Goal: Information Seeking & Learning: Learn about a topic

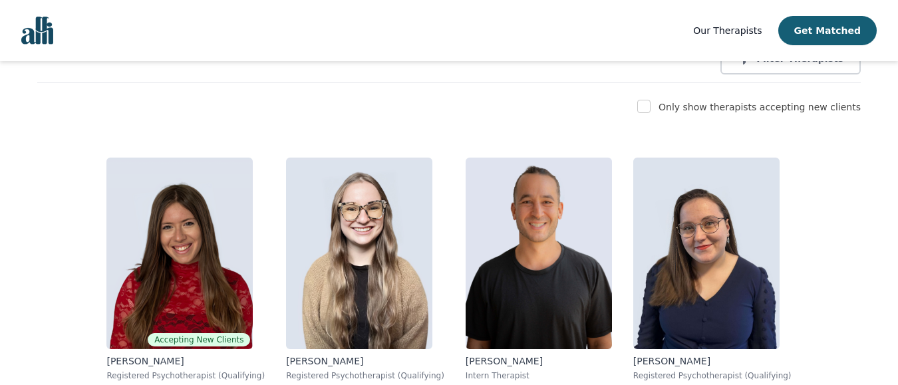
scroll to position [67, 0]
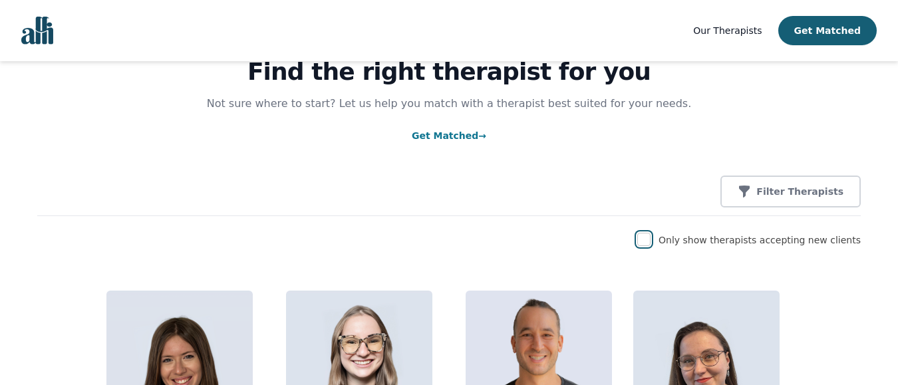
click at [651, 240] on input "checkbox" at bounding box center [644, 239] width 13 height 13
checkbox input "true"
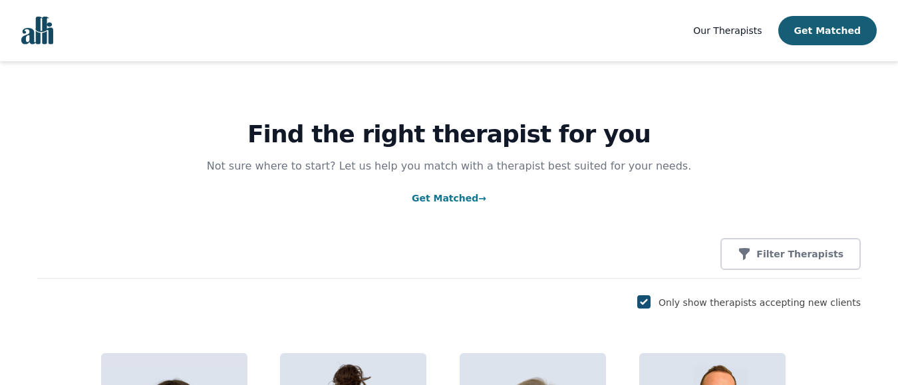
scroll to position [0, 0]
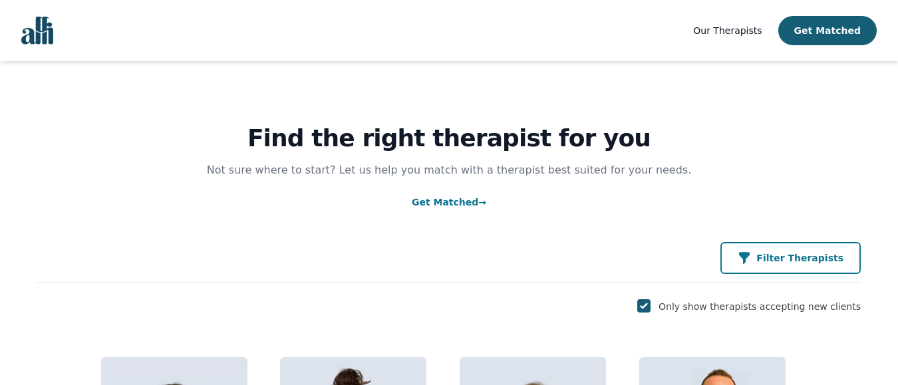
click at [806, 260] on p "Filter Therapists" at bounding box center [800, 258] width 87 height 13
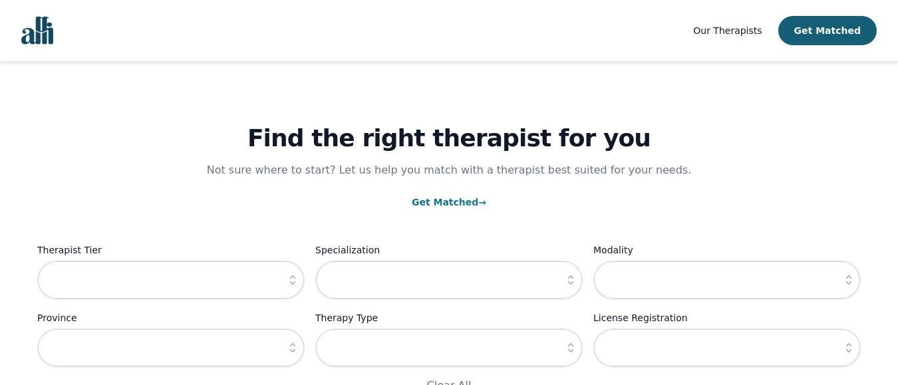
click at [571, 281] on icon "button" at bounding box center [570, 280] width 13 height 13
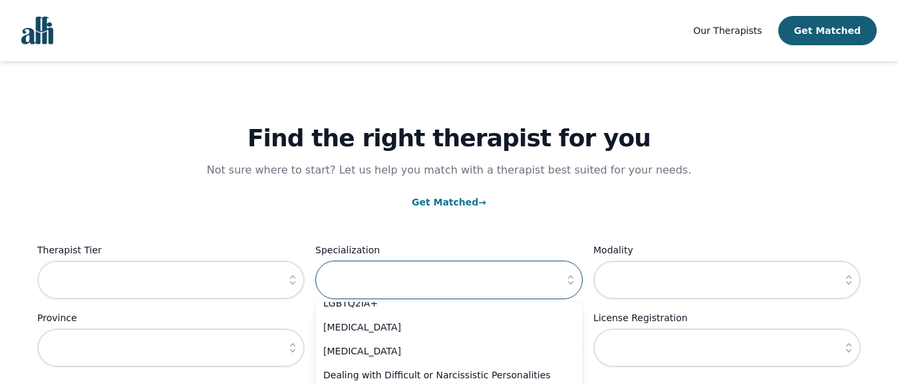
scroll to position [665, 0]
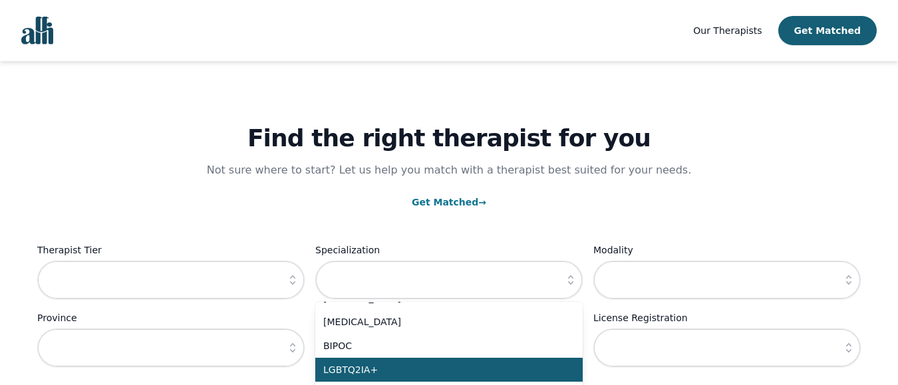
click at [389, 371] on span "LGBTQ2IA+" at bounding box center [441, 369] width 236 height 13
type input "LGBTQ2IA+"
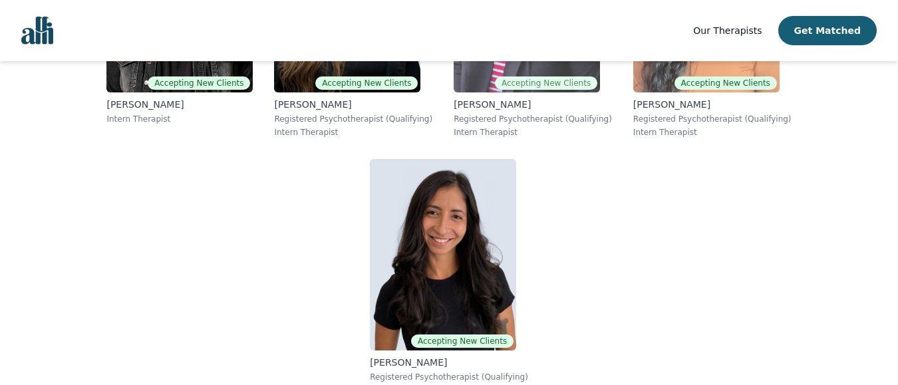
scroll to position [854, 0]
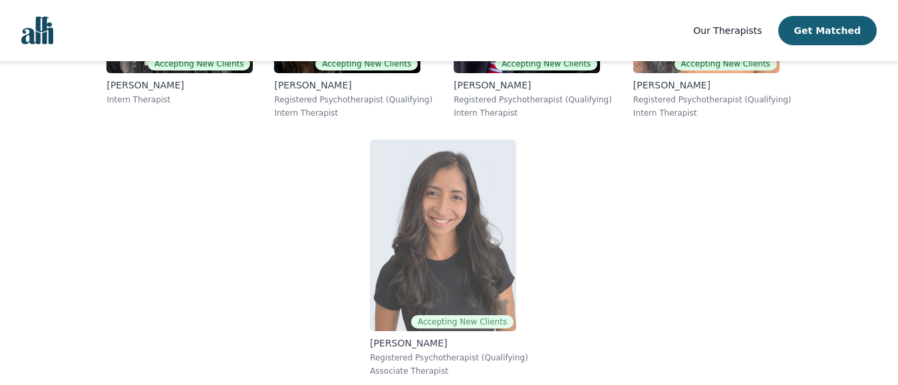
click at [477, 234] on img at bounding box center [443, 236] width 146 height 192
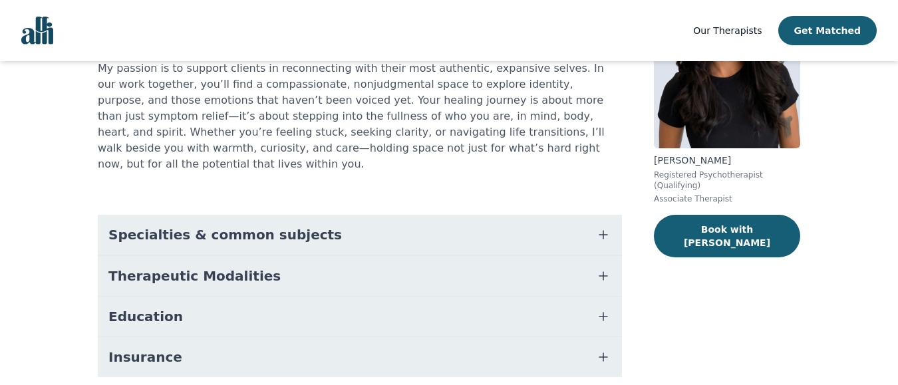
scroll to position [176, 0]
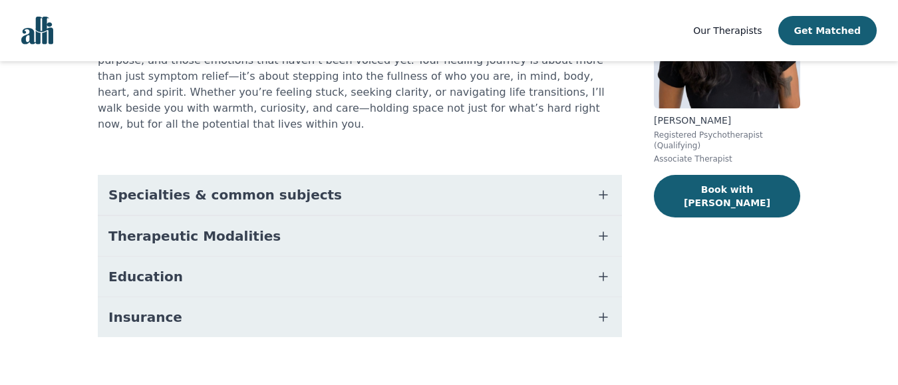
click at [602, 187] on icon "button" at bounding box center [604, 195] width 16 height 16
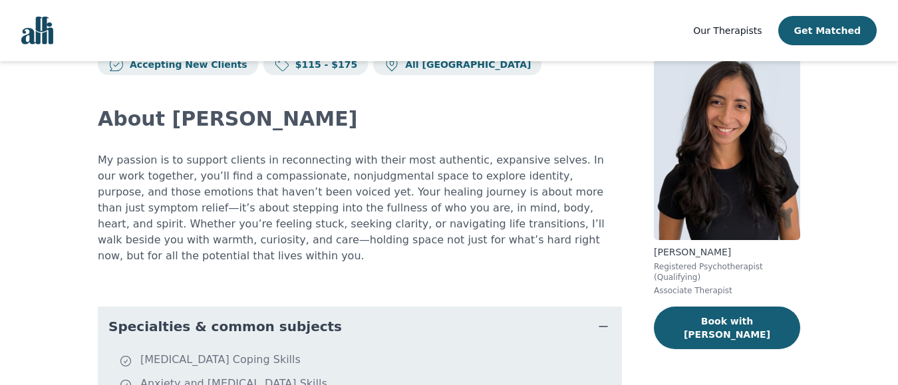
scroll to position [0, 0]
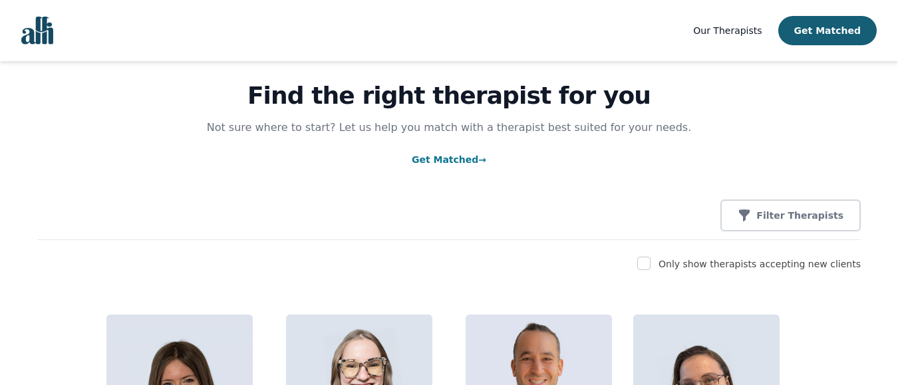
scroll to position [67, 0]
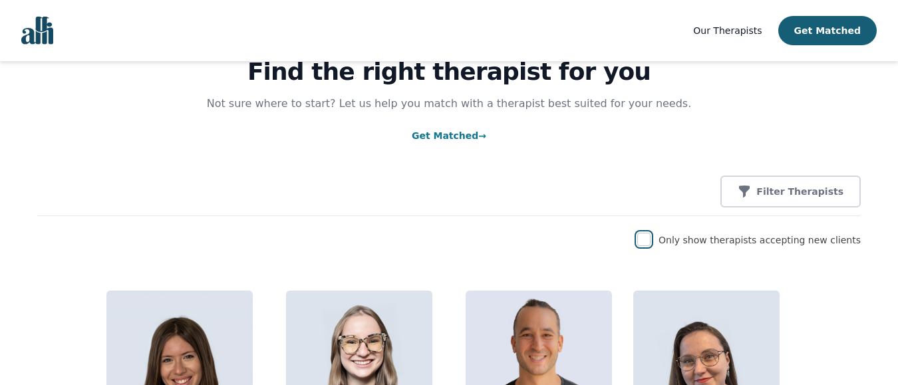
click at [651, 242] on input "checkbox" at bounding box center [644, 239] width 13 height 13
checkbox input "true"
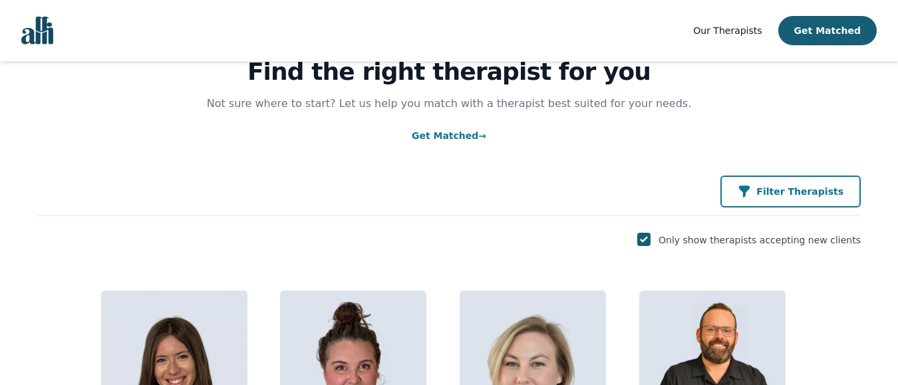
click at [789, 192] on p "Filter Therapists" at bounding box center [800, 191] width 87 height 13
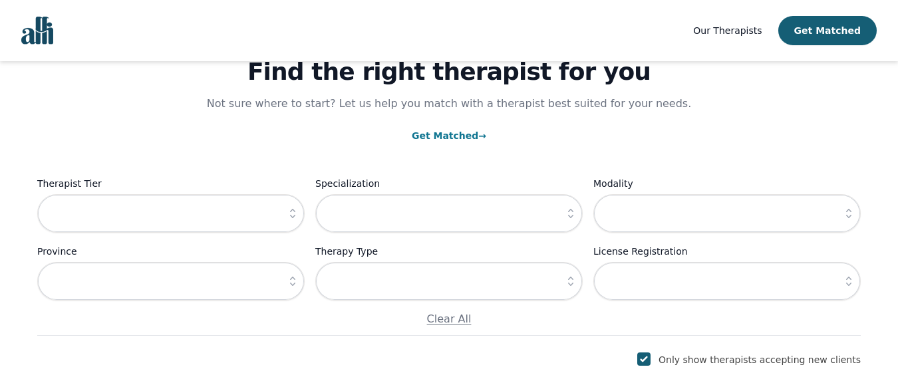
click at [572, 214] on icon "button" at bounding box center [570, 213] width 13 height 13
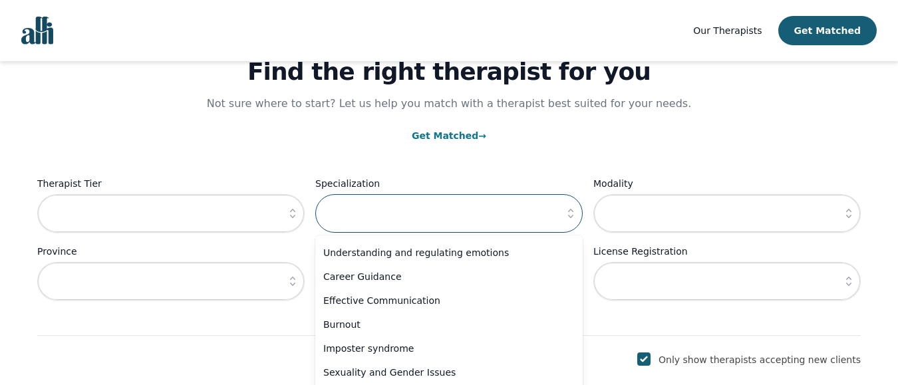
scroll to position [399, 0]
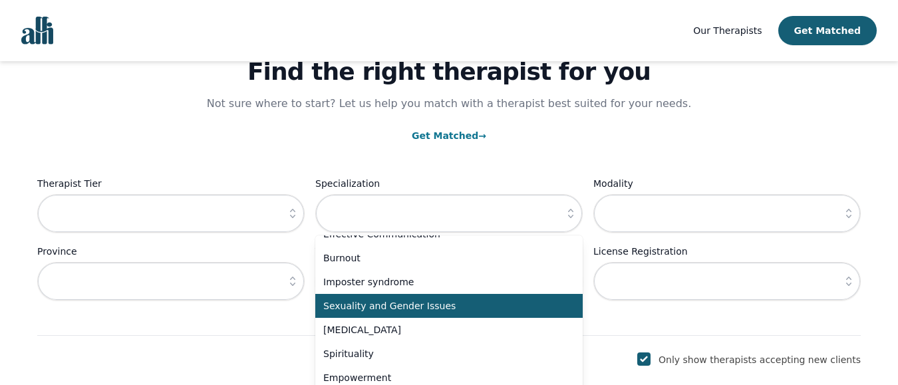
click at [437, 308] on span "Sexuality and Gender Issues" at bounding box center [441, 305] width 236 height 13
type input "Sexuality and Gender Issues"
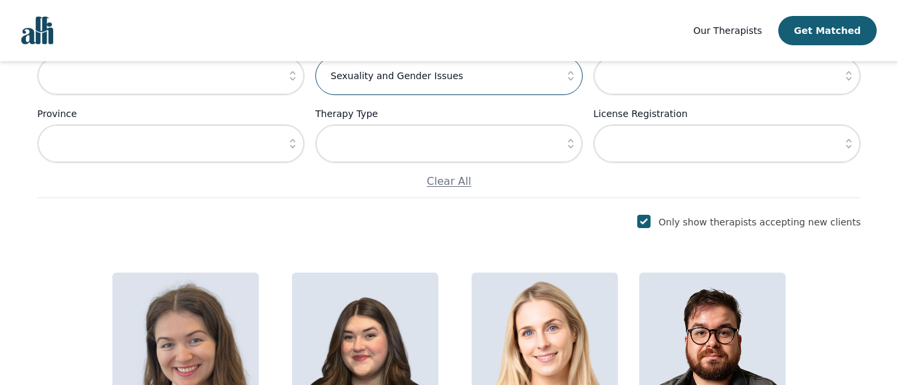
scroll to position [404, 0]
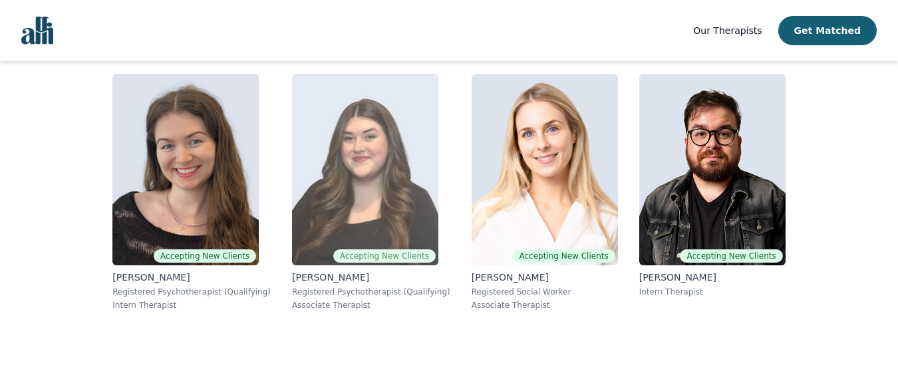
click at [350, 187] on img at bounding box center [365, 170] width 146 height 192
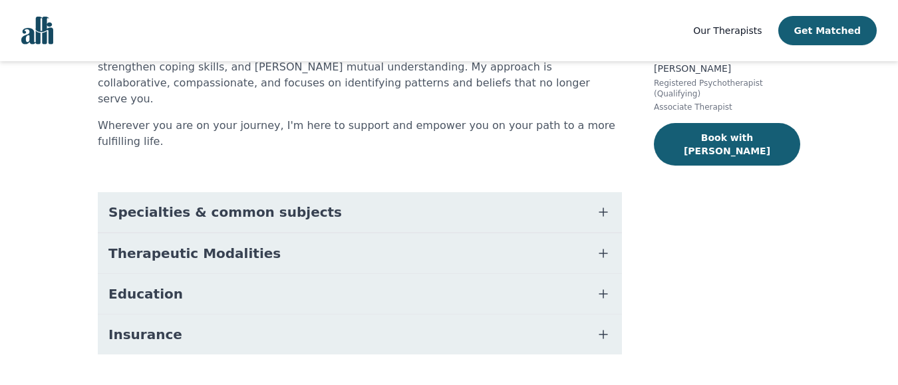
scroll to position [230, 0]
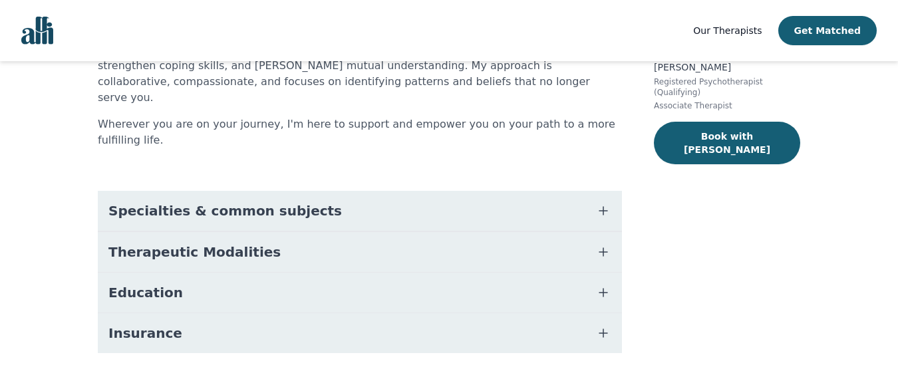
click at [604, 207] on icon "button" at bounding box center [604, 211] width 8 height 8
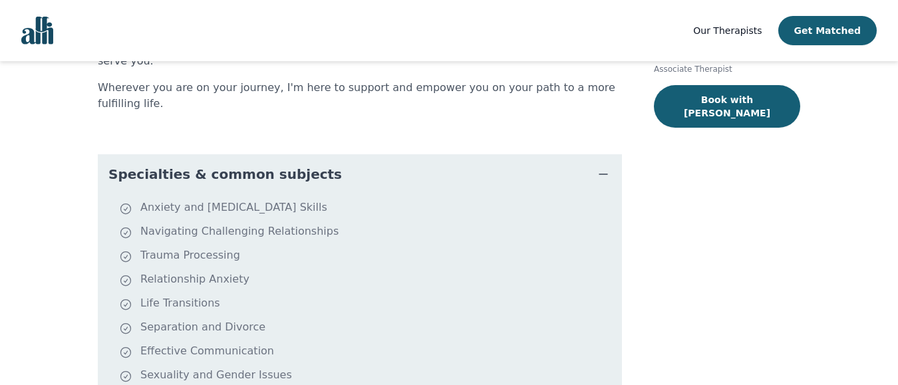
scroll to position [485, 0]
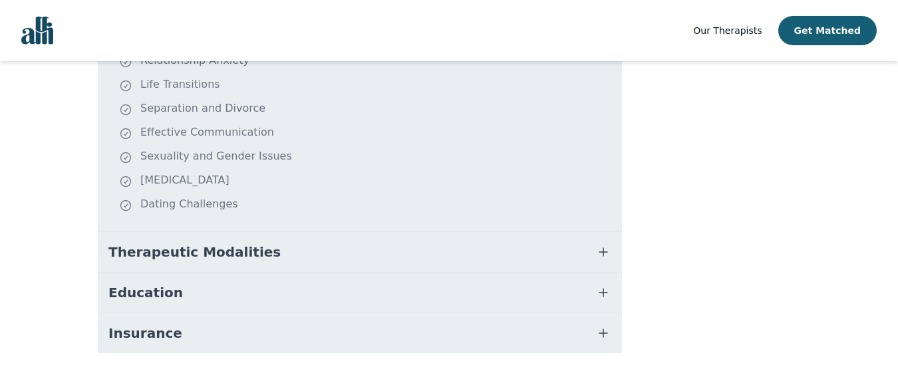
click at [606, 244] on icon "button" at bounding box center [604, 252] width 16 height 16
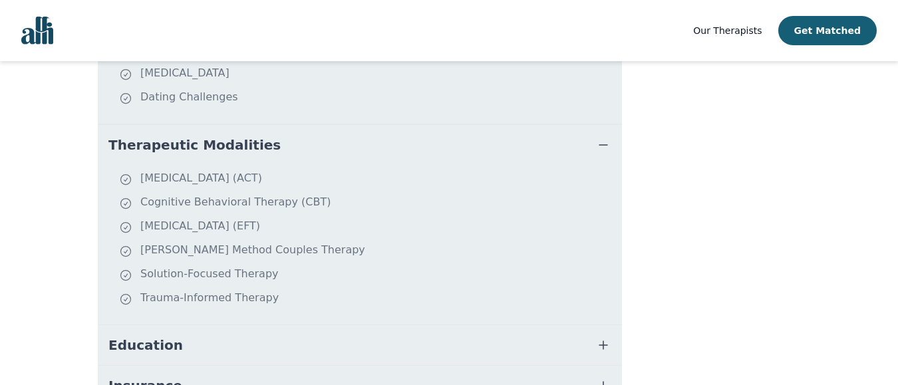
scroll to position [645, 0]
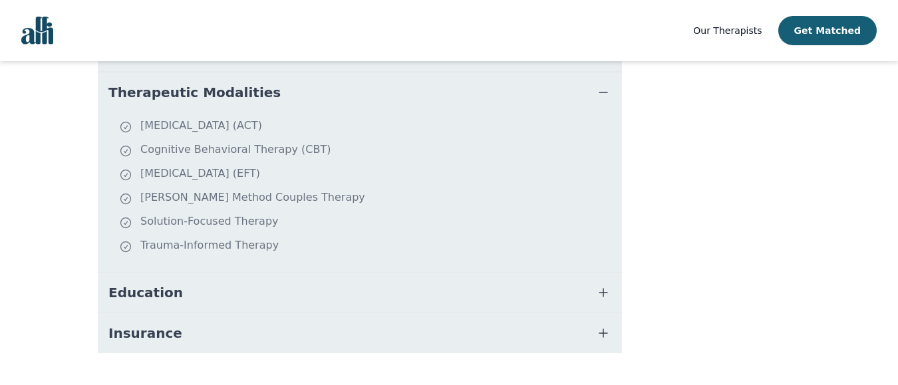
click at [602, 285] on icon "button" at bounding box center [604, 293] width 16 height 16
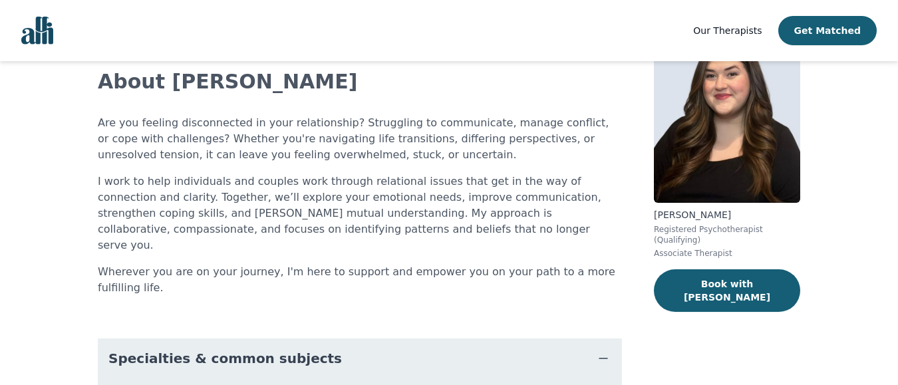
scroll to position [0, 0]
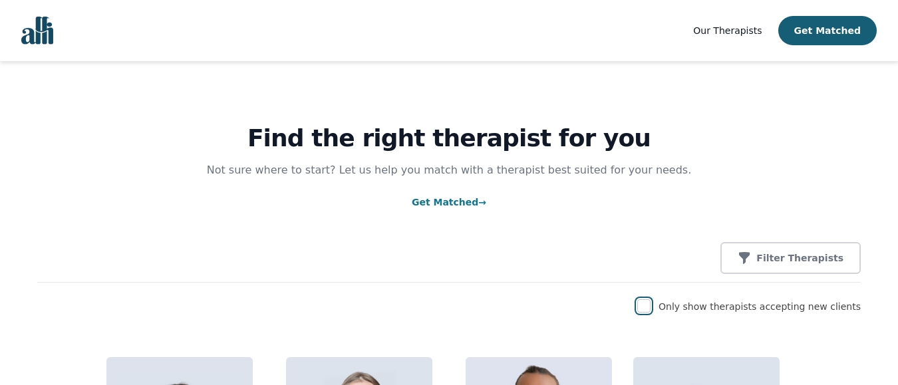
click at [651, 308] on input "checkbox" at bounding box center [644, 305] width 13 height 13
checkbox input "true"
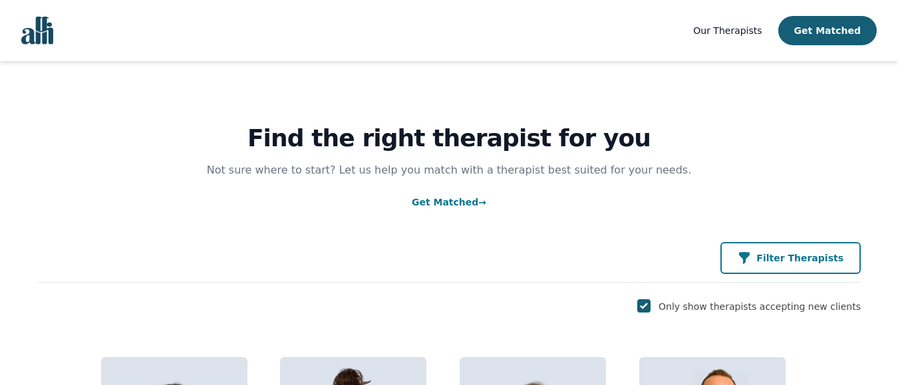
click at [800, 250] on button "Filter Therapists" at bounding box center [791, 258] width 140 height 32
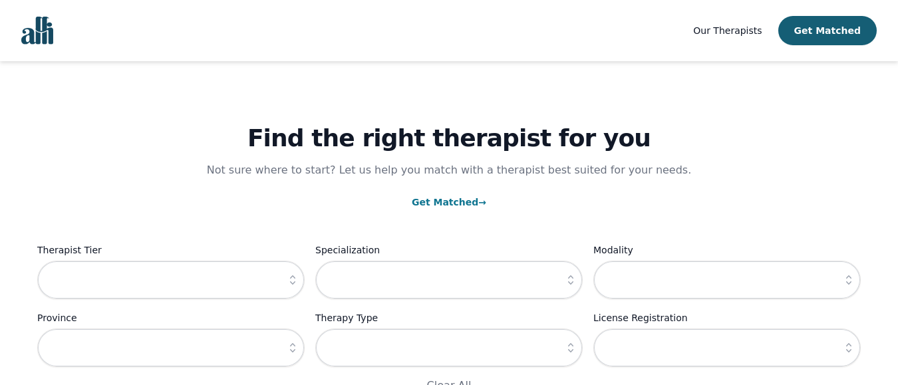
click at [572, 279] on icon "button" at bounding box center [570, 280] width 5 height 9
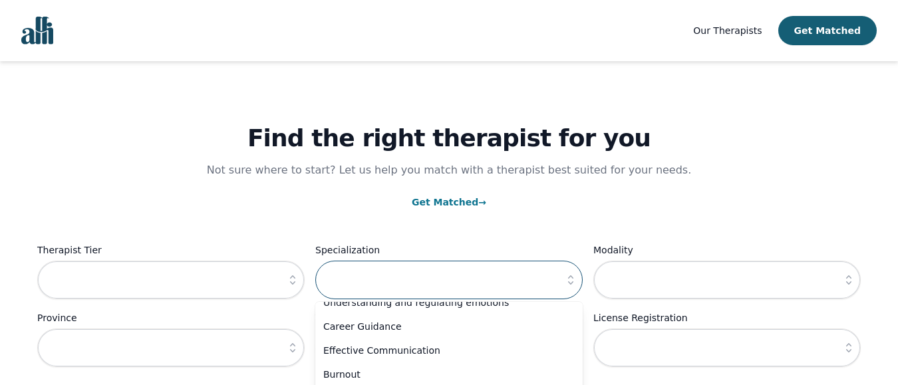
scroll to position [399, 0]
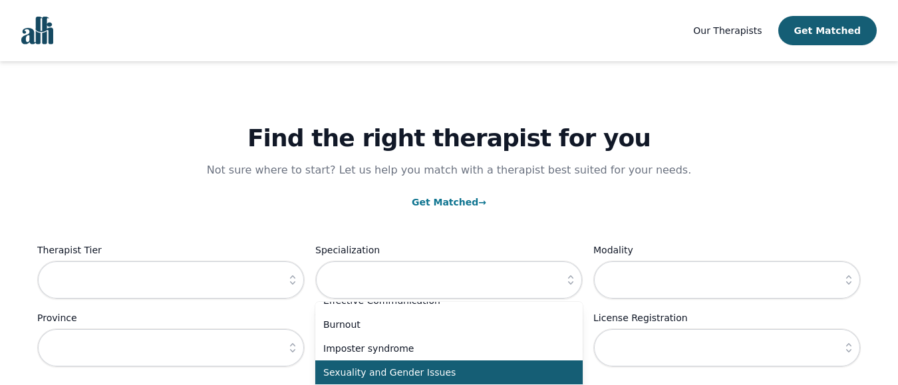
click at [425, 372] on span "Sexuality and Gender Issues" at bounding box center [441, 372] width 236 height 13
type input "Sexuality and Gender Issues"
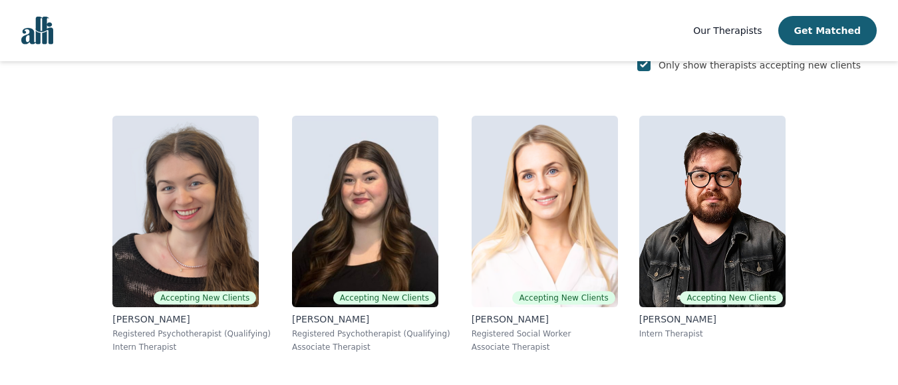
scroll to position [337, 0]
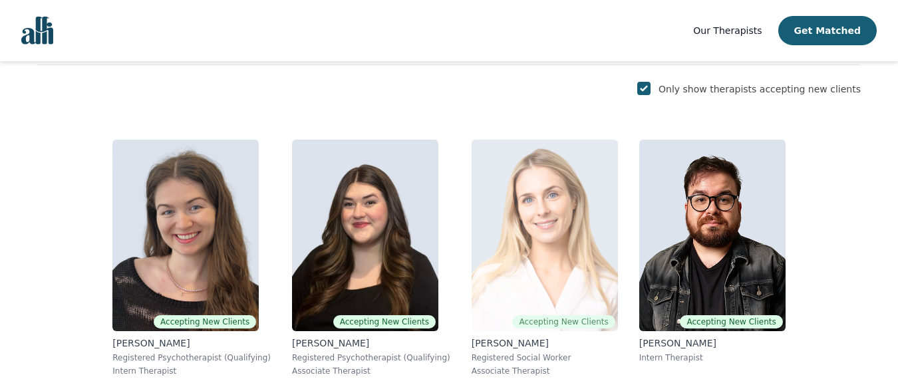
click at [487, 230] on img at bounding box center [545, 236] width 146 height 192
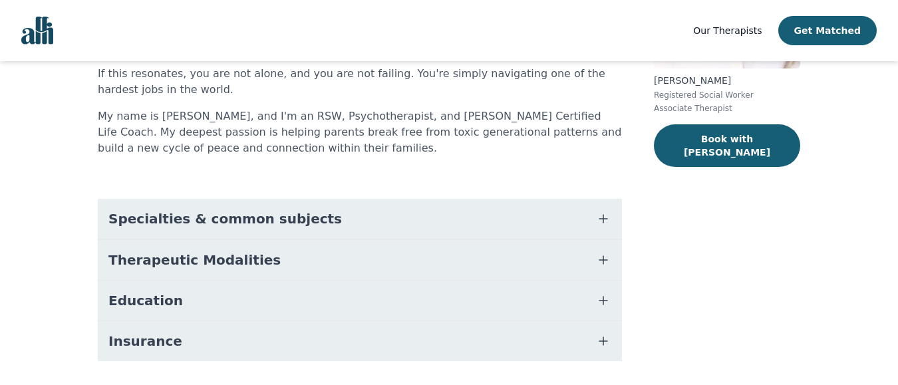
scroll to position [256, 0]
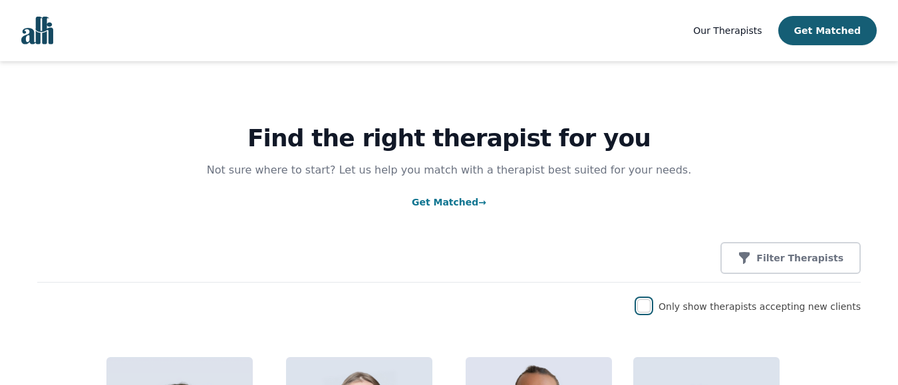
click at [651, 305] on input "checkbox" at bounding box center [644, 305] width 13 height 13
checkbox input "true"
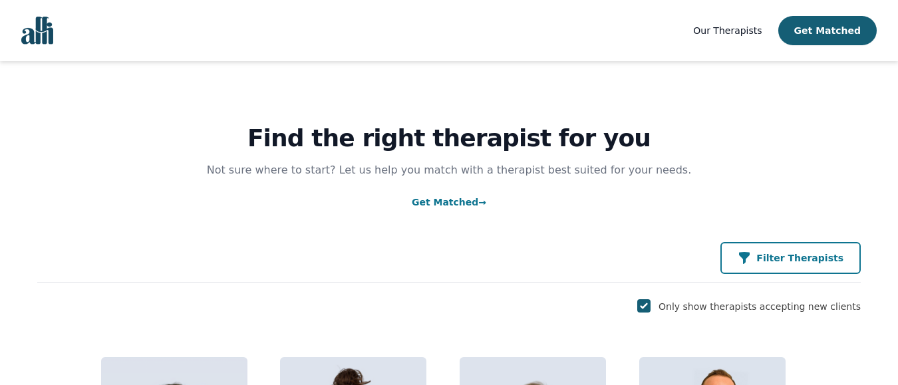
click at [789, 258] on p "Filter Therapists" at bounding box center [800, 258] width 87 height 13
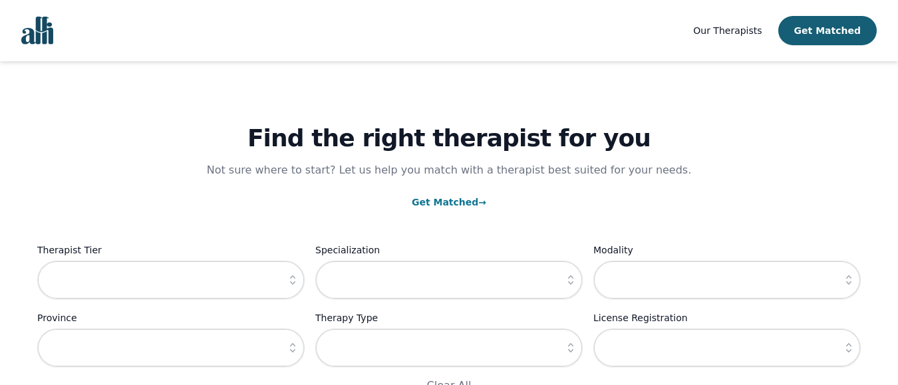
click at [574, 279] on icon "button" at bounding box center [570, 280] width 13 height 13
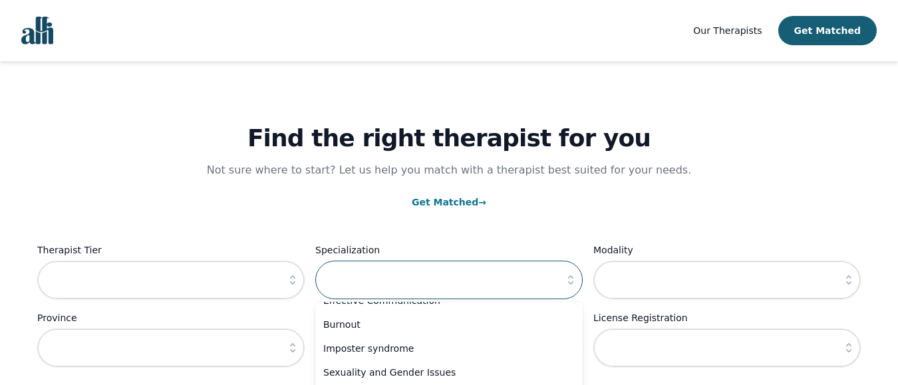
scroll to position [466, 0]
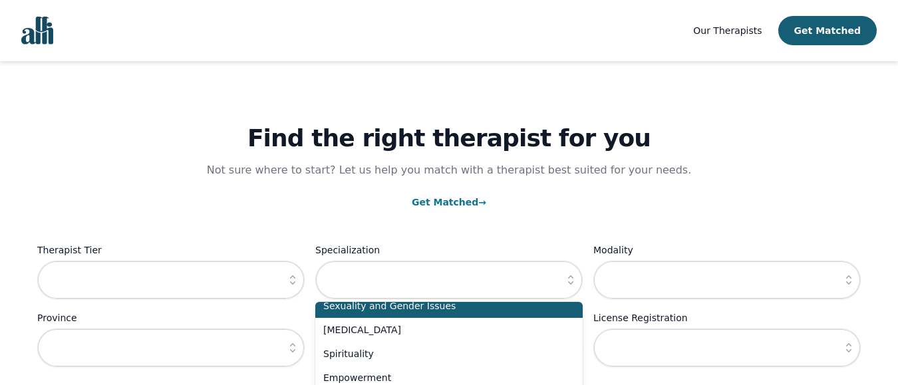
click at [415, 308] on span "Sexuality and Gender Issues" at bounding box center [441, 305] width 236 height 13
type input "Sexuality and Gender Issues"
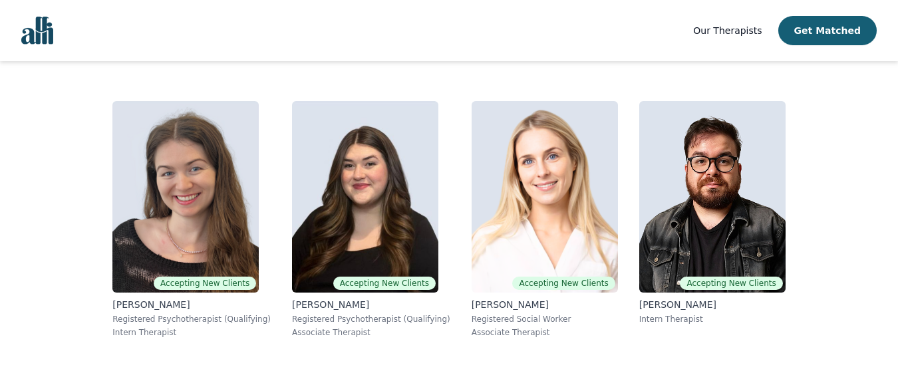
scroll to position [404, 0]
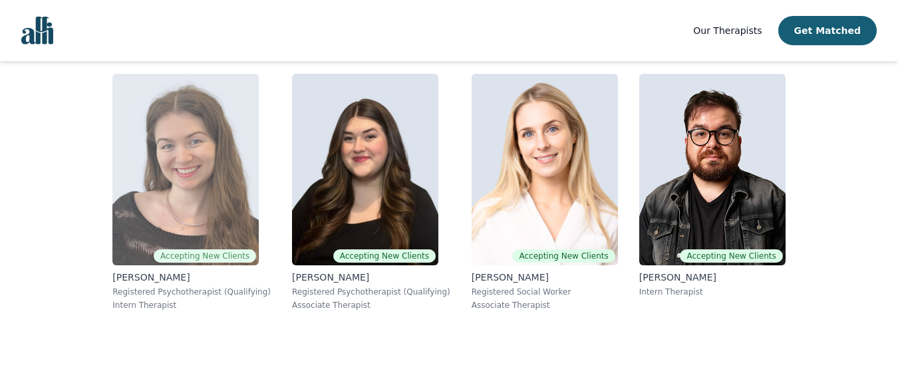
click at [176, 170] on img at bounding box center [185, 170] width 146 height 192
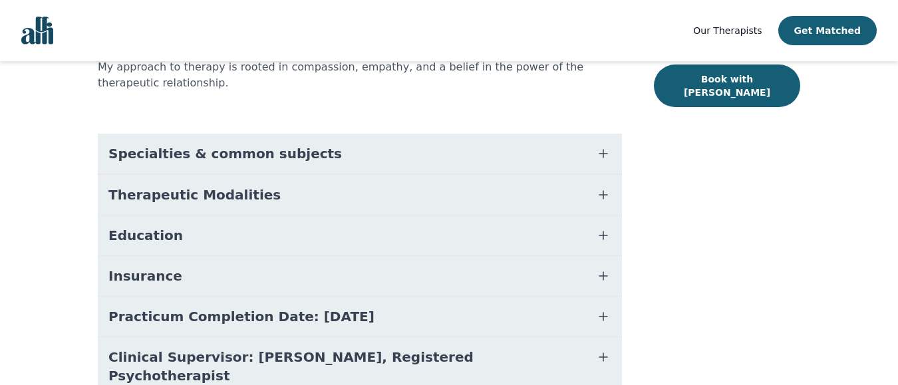
scroll to position [311, 0]
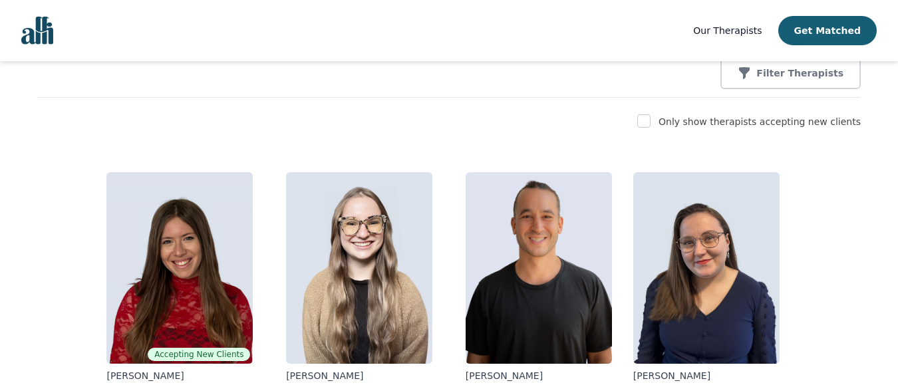
scroll to position [45, 0]
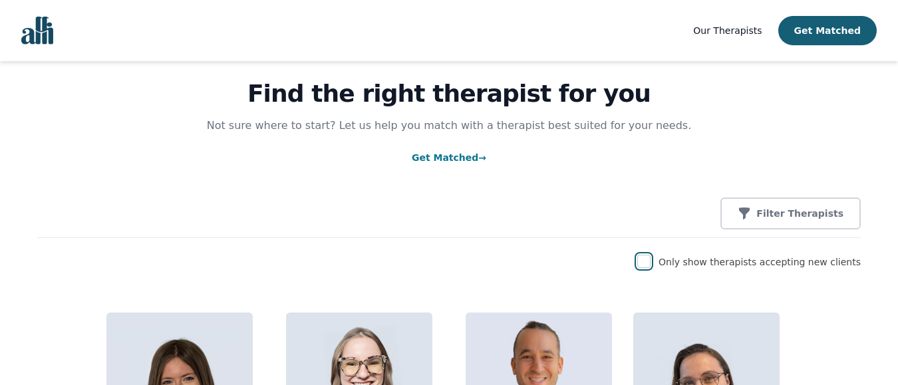
click at [651, 264] on input "checkbox" at bounding box center [644, 261] width 13 height 13
checkbox input "true"
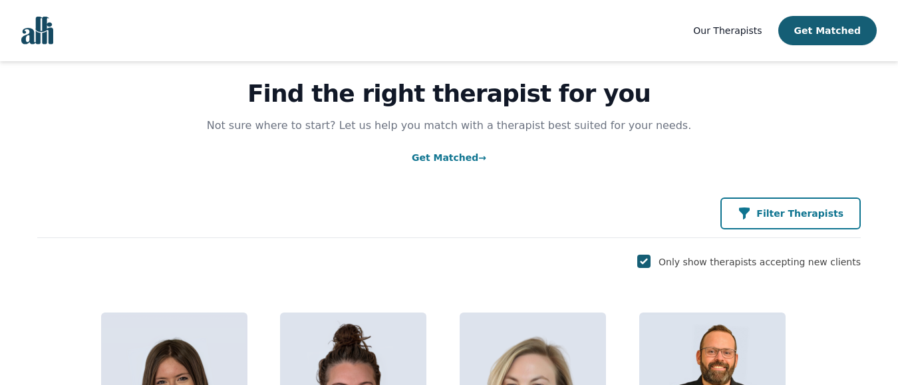
click at [797, 216] on p "Filter Therapists" at bounding box center [800, 213] width 87 height 13
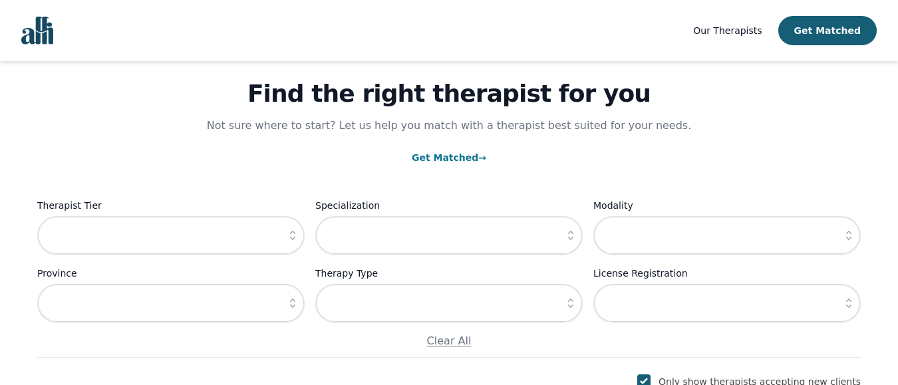
click at [568, 233] on icon "button" at bounding box center [570, 235] width 13 height 13
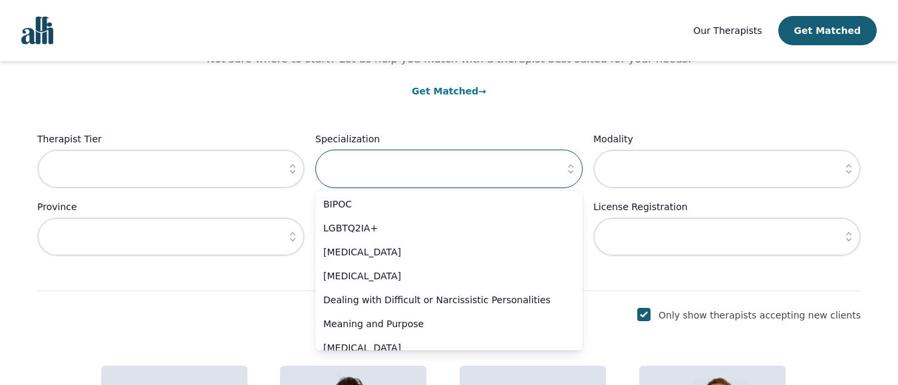
scroll to position [634, 0]
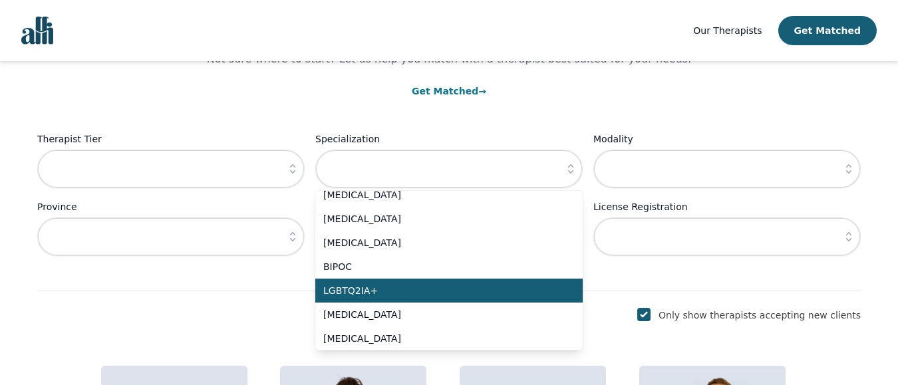
click at [354, 290] on span "LGBTQ2IA+" at bounding box center [441, 290] width 236 height 13
type input "LGBTQ2IA+"
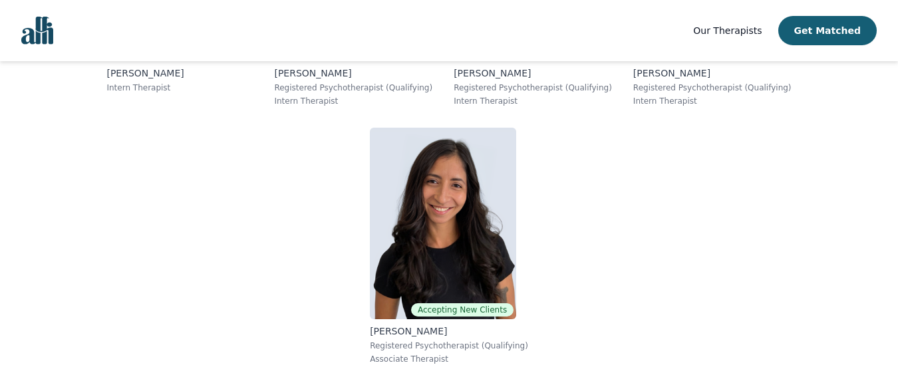
scroll to position [920, 0]
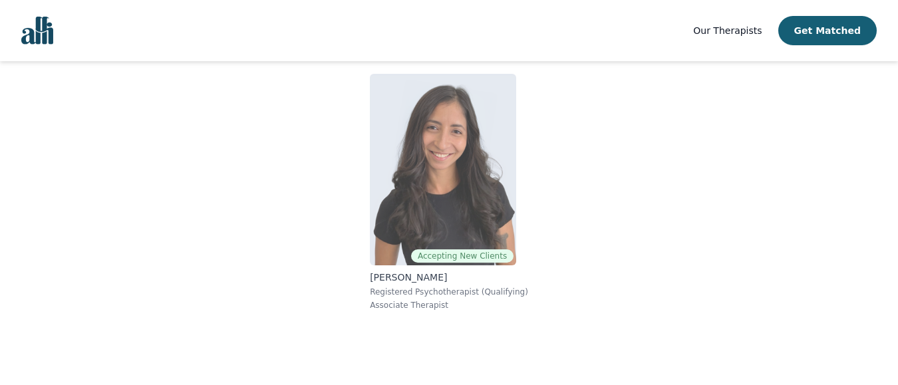
click at [430, 182] on img at bounding box center [443, 170] width 146 height 192
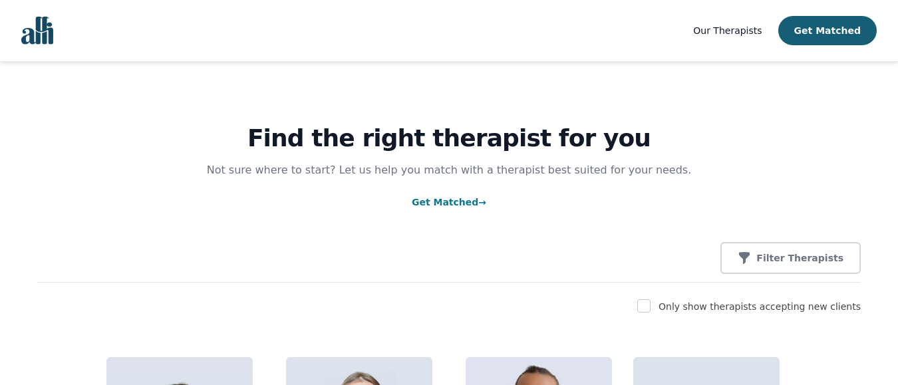
scroll to position [176, 0]
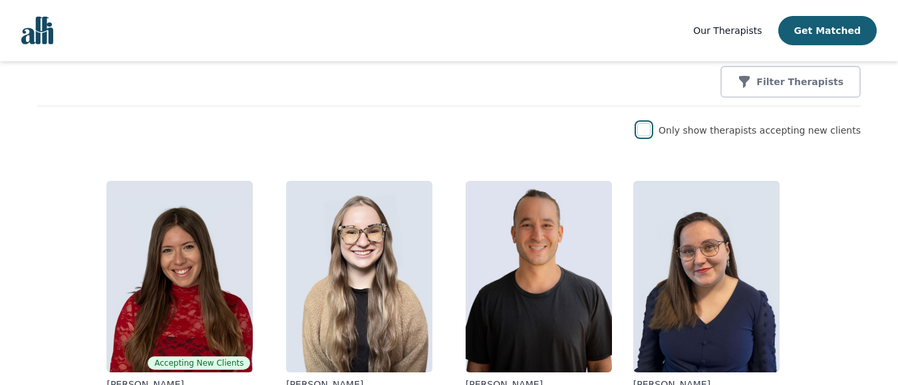
click at [651, 127] on input "checkbox" at bounding box center [644, 129] width 13 height 13
checkbox input "true"
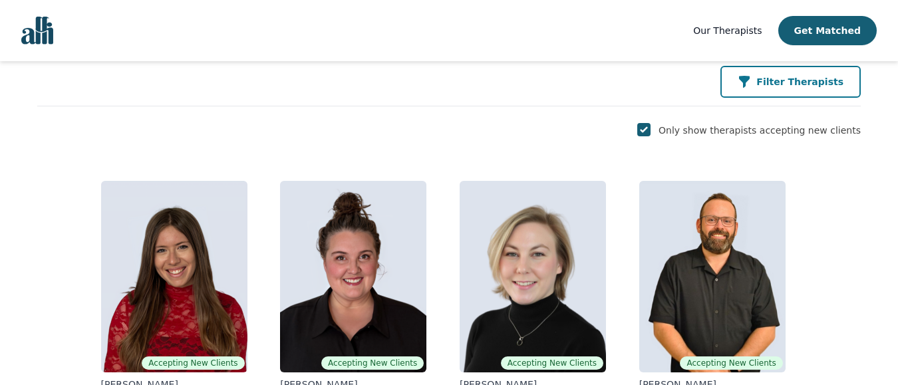
click at [793, 81] on p "Filter Therapists" at bounding box center [800, 81] width 87 height 13
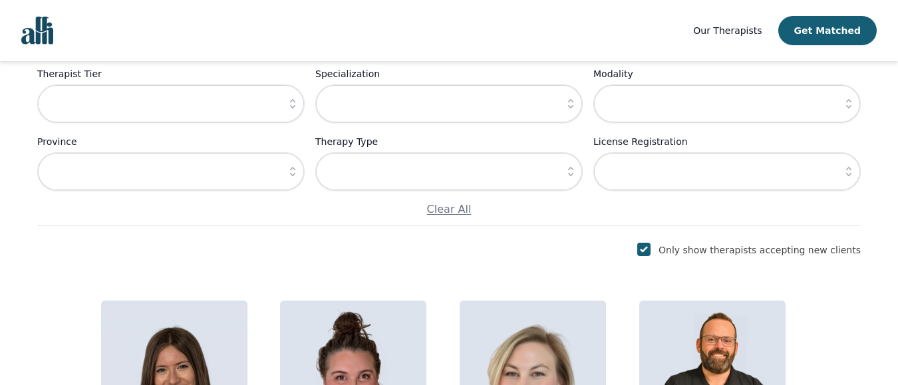
click at [574, 102] on icon "button" at bounding box center [570, 103] width 13 height 13
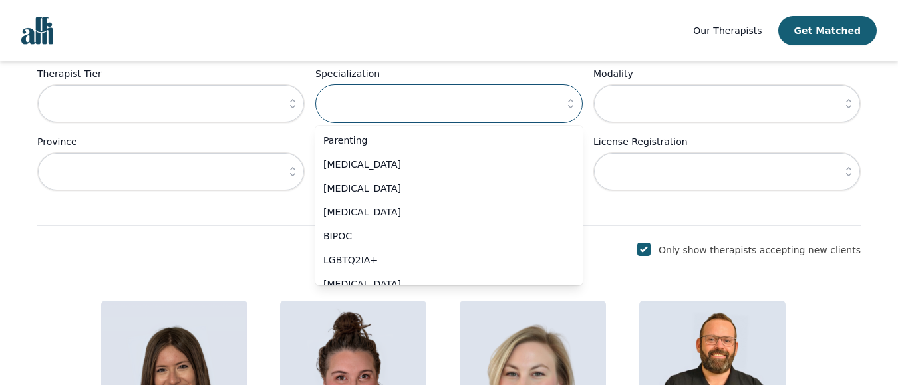
scroll to position [665, 0]
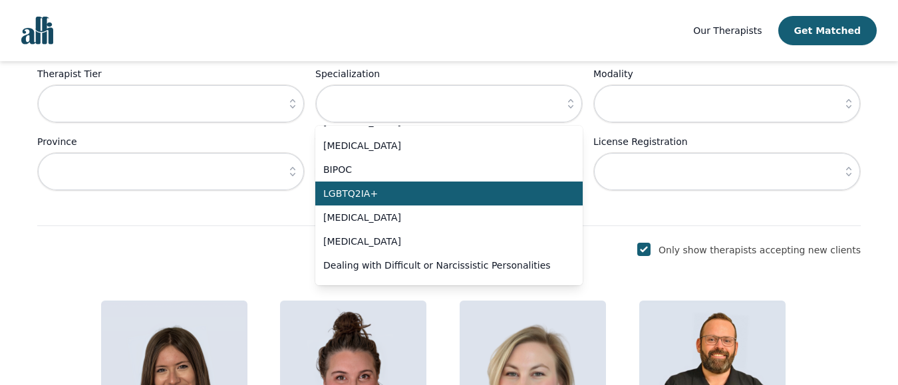
click at [358, 194] on span "LGBTQ2IA+" at bounding box center [441, 193] width 236 height 13
type input "LGBTQ2IA+"
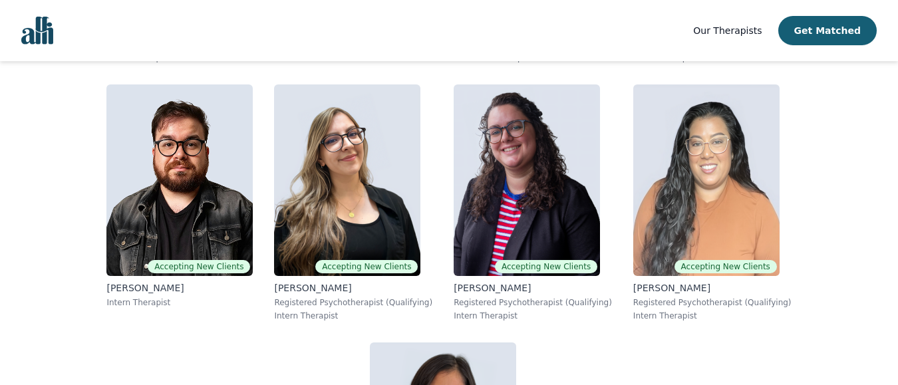
scroll to position [642, 0]
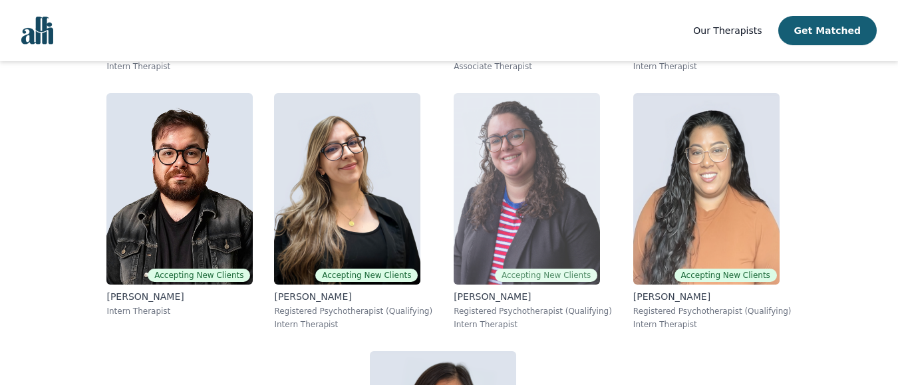
click at [518, 188] on img at bounding box center [527, 189] width 146 height 192
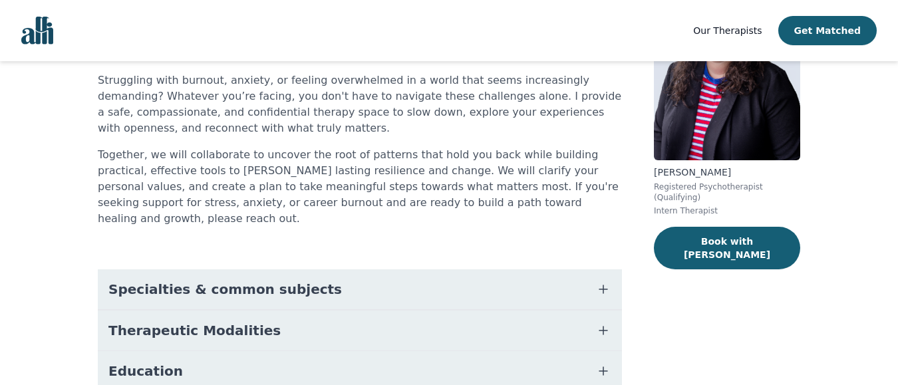
scroll to position [133, 0]
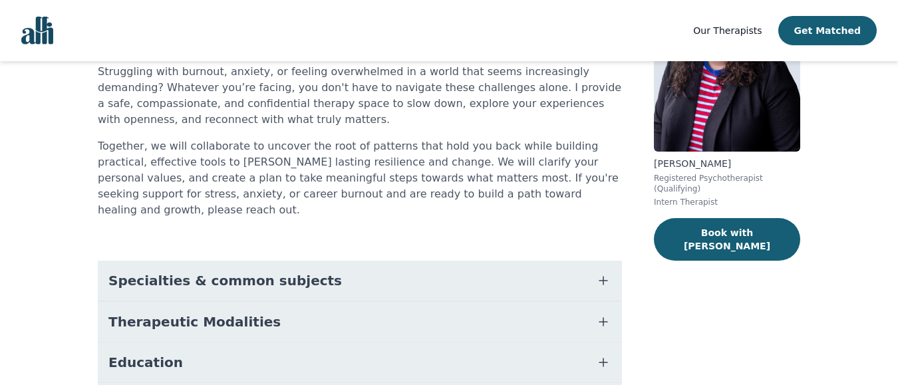
click at [602, 273] on icon "button" at bounding box center [604, 281] width 16 height 16
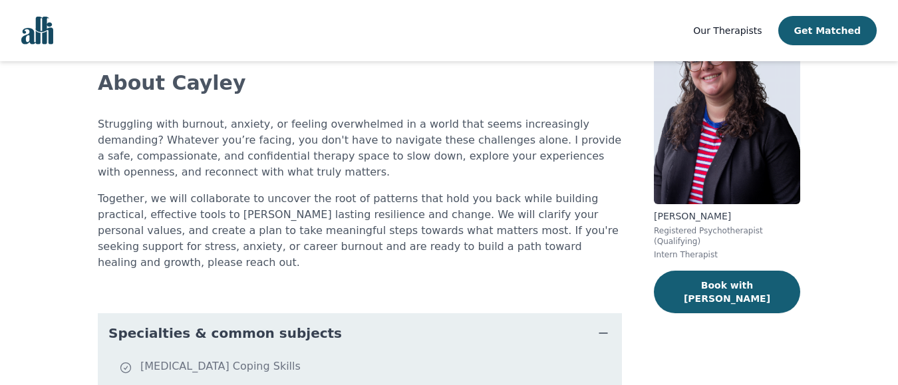
scroll to position [0, 0]
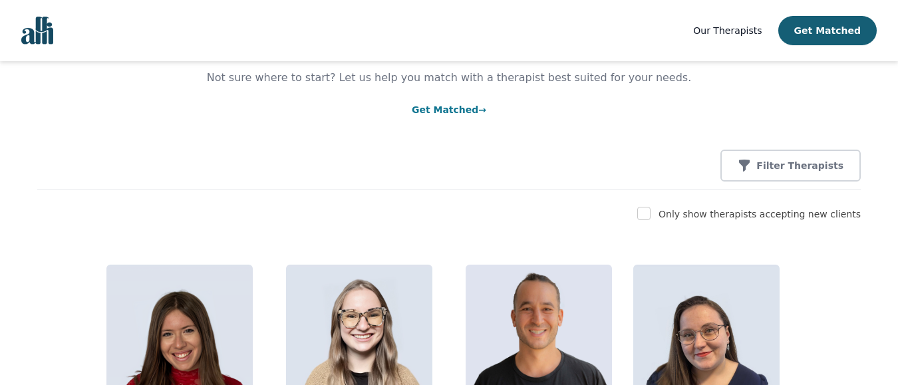
scroll to position [90, 0]
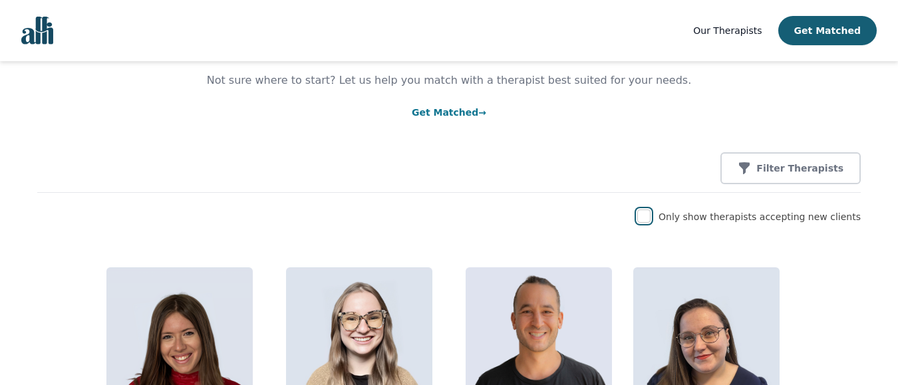
click at [651, 220] on input "checkbox" at bounding box center [644, 216] width 13 height 13
checkbox input "true"
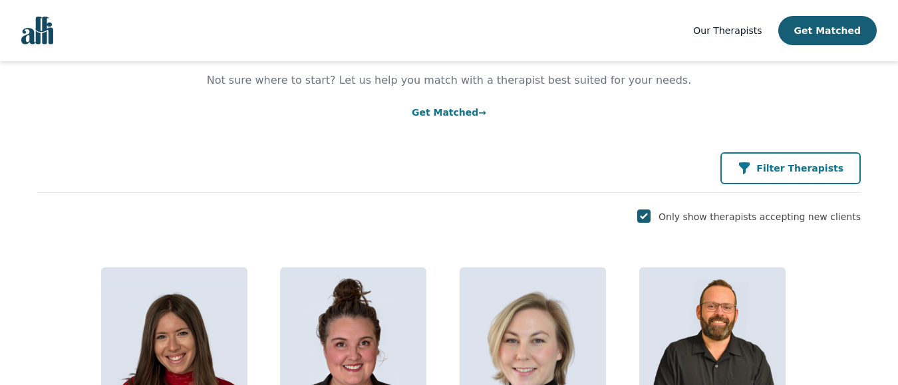
click at [771, 168] on p "Filter Therapists" at bounding box center [800, 168] width 87 height 13
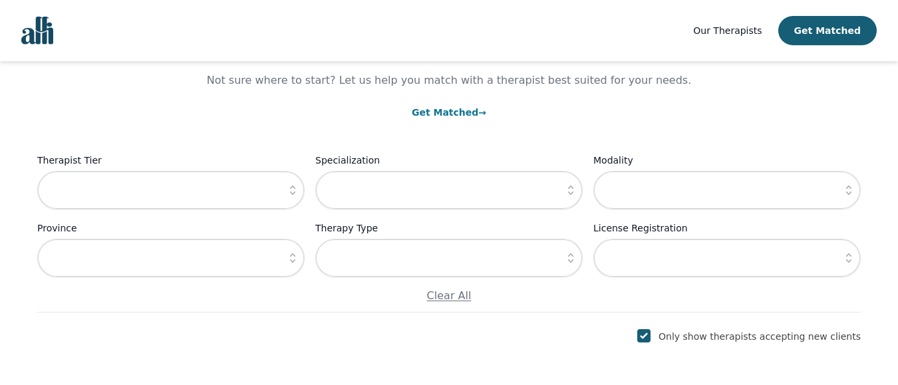
click at [569, 193] on icon "button" at bounding box center [570, 190] width 5 height 9
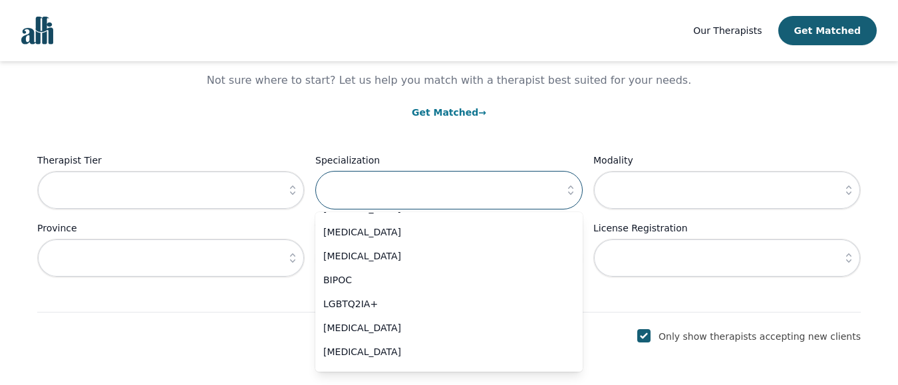
scroll to position [665, 0]
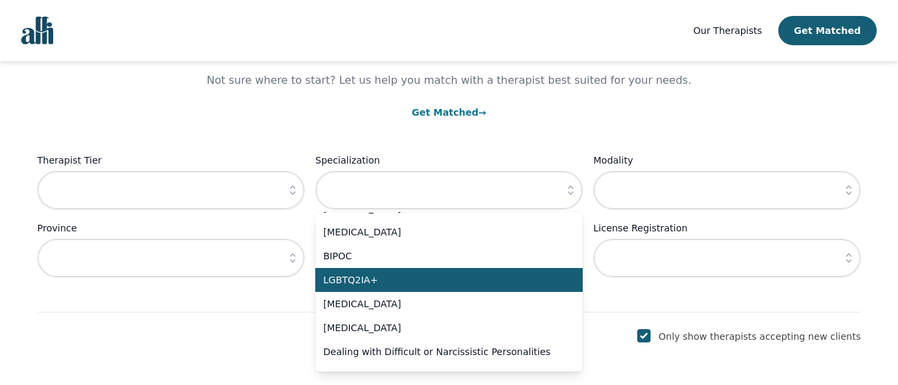
click at [365, 282] on span "LGBTQ2IA+" at bounding box center [441, 280] width 236 height 13
type input "LGBTQ2IA+"
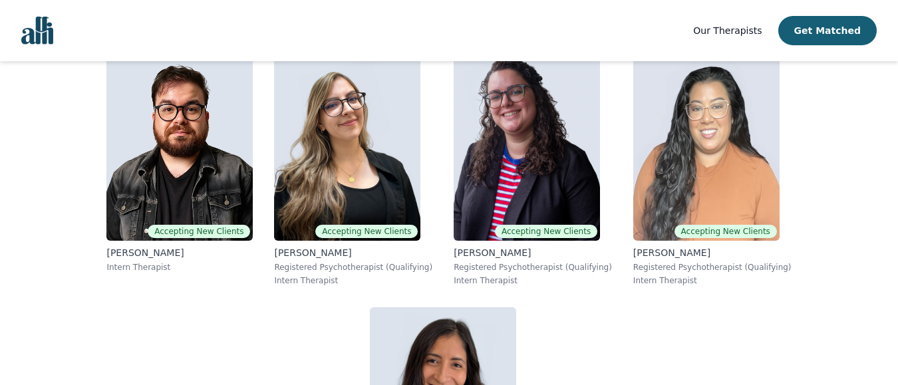
scroll to position [654, 0]
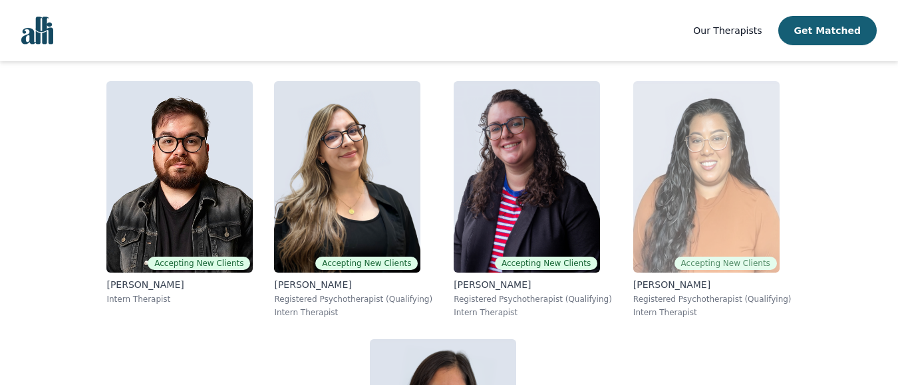
click at [696, 201] on img at bounding box center [707, 177] width 146 height 192
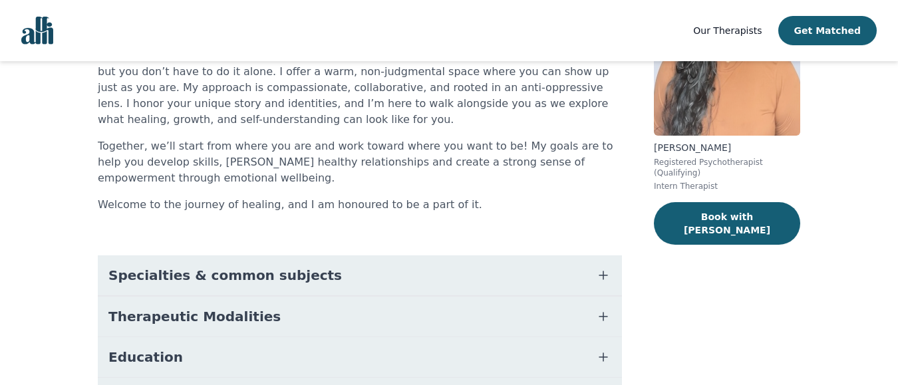
scroll to position [146, 0]
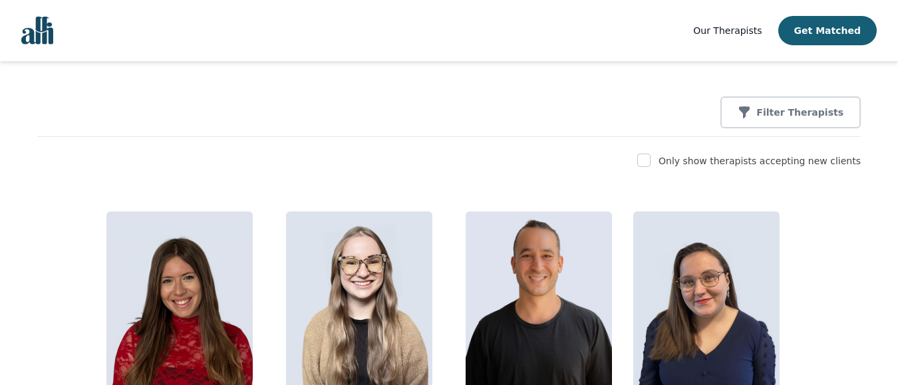
scroll to position [13, 0]
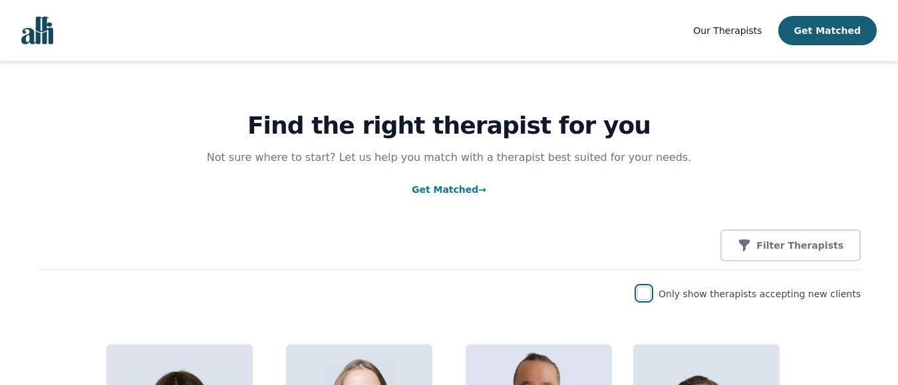
click at [651, 297] on input "checkbox" at bounding box center [644, 293] width 13 height 13
checkbox input "true"
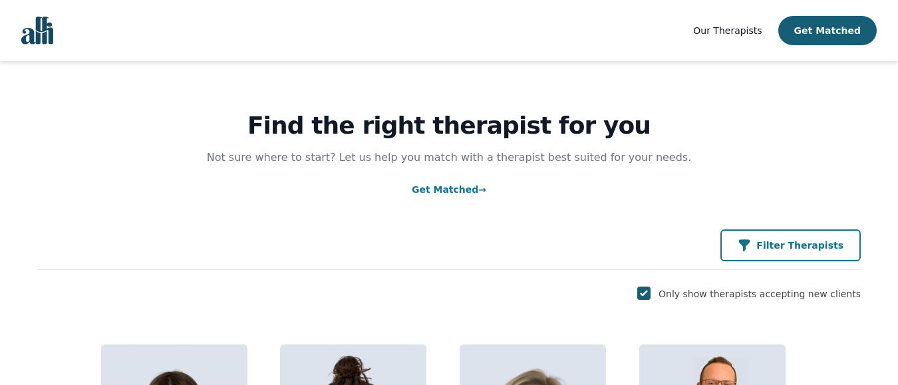
click at [772, 244] on p "Filter Therapists" at bounding box center [800, 245] width 87 height 13
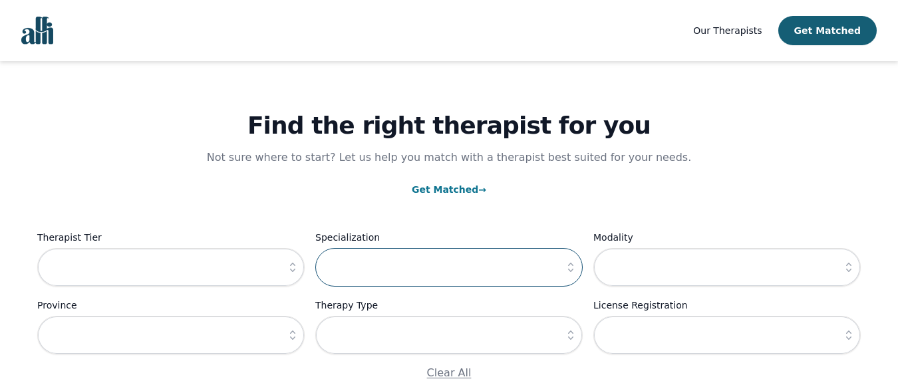
click at [482, 264] on input "text" at bounding box center [449, 267] width 268 height 39
click at [574, 266] on icon "button" at bounding box center [570, 267] width 13 height 13
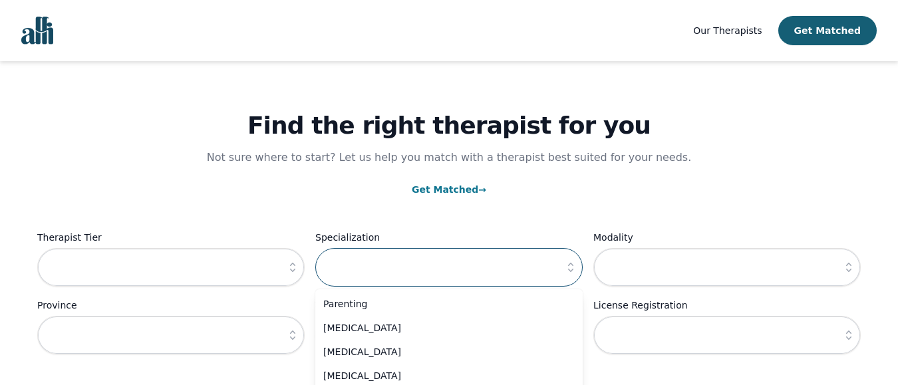
scroll to position [665, 0]
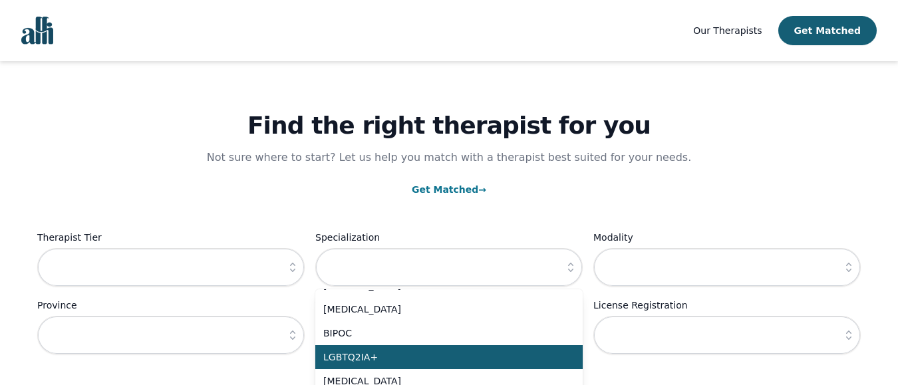
click at [371, 356] on span "LGBTQ2IA+" at bounding box center [441, 357] width 236 height 13
type input "LGBTQ2IA+"
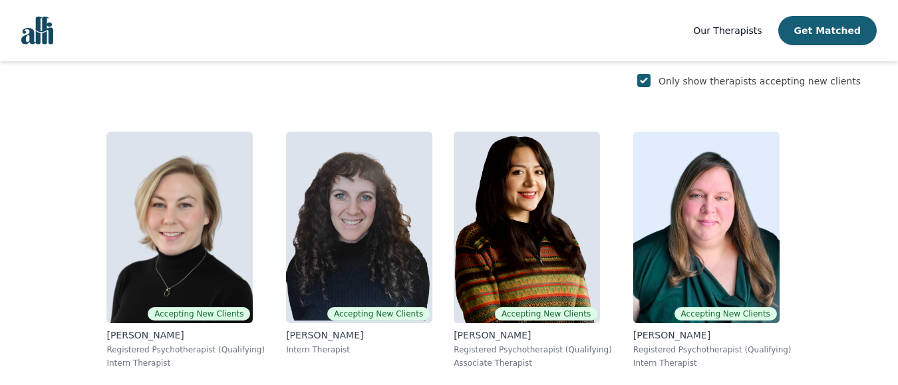
scroll to position [412, 0]
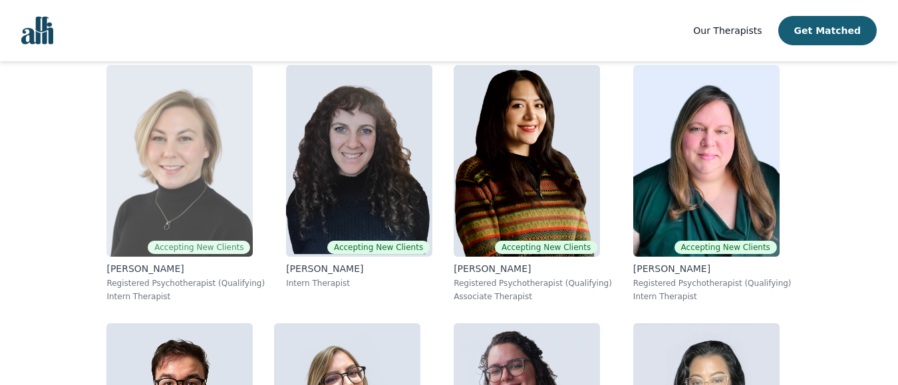
click at [181, 191] on img at bounding box center [179, 161] width 146 height 192
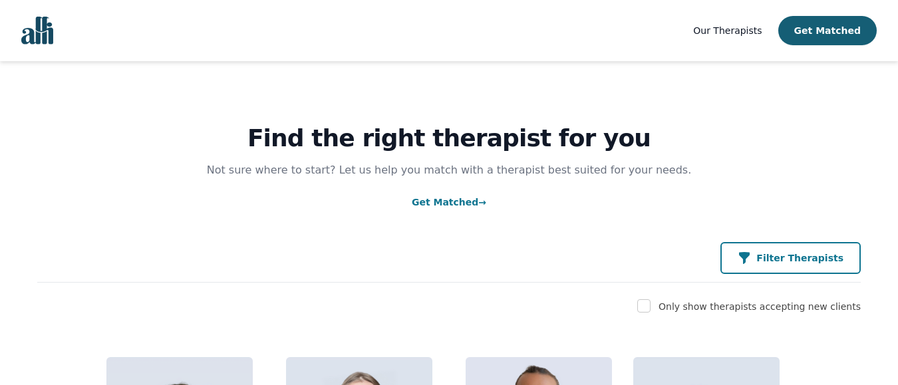
click at [801, 257] on p "Filter Therapists" at bounding box center [800, 258] width 87 height 13
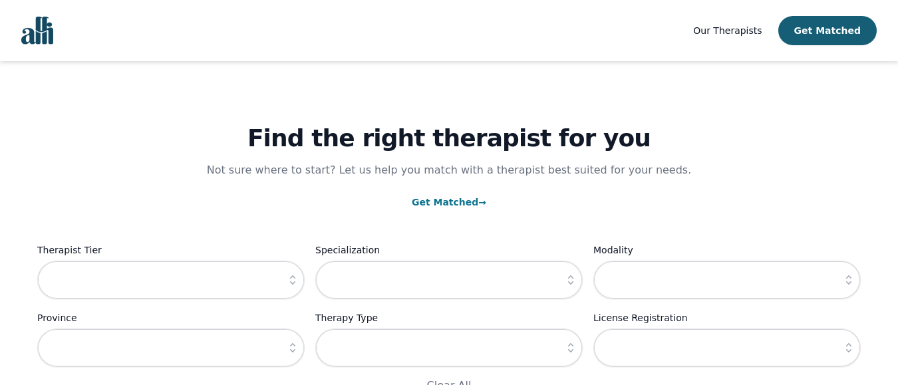
click at [573, 285] on icon "button" at bounding box center [570, 280] width 13 height 13
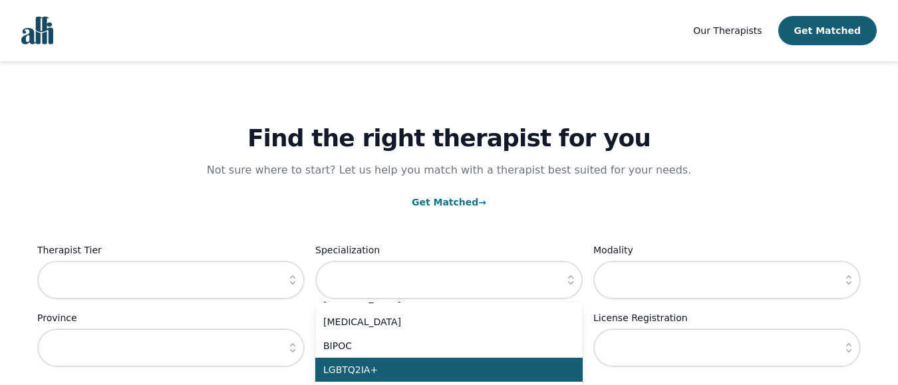
click at [373, 370] on span "LGBTQ2IA+" at bounding box center [441, 369] width 236 height 13
type input "LGBTQ2IA+"
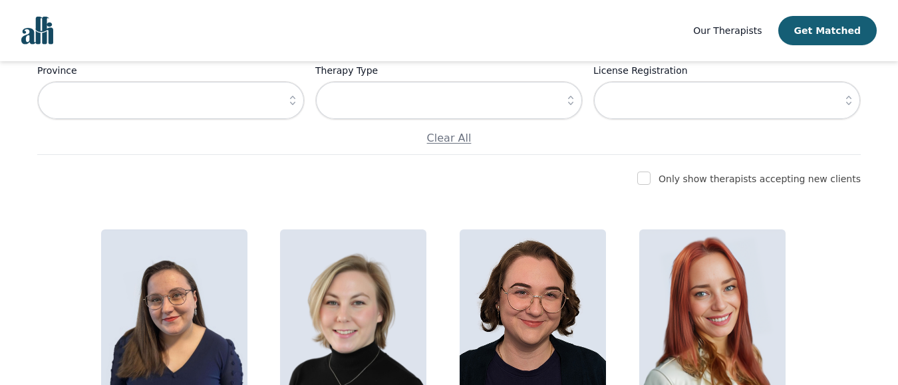
scroll to position [266, 0]
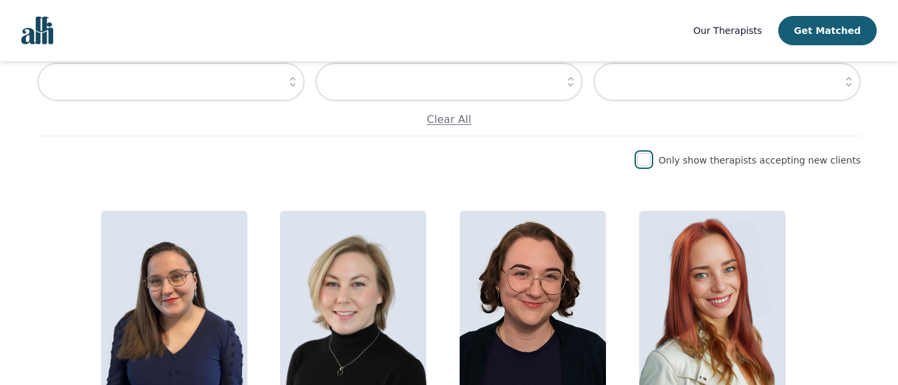
click at [651, 162] on input "checkbox" at bounding box center [644, 159] width 13 height 13
checkbox input "true"
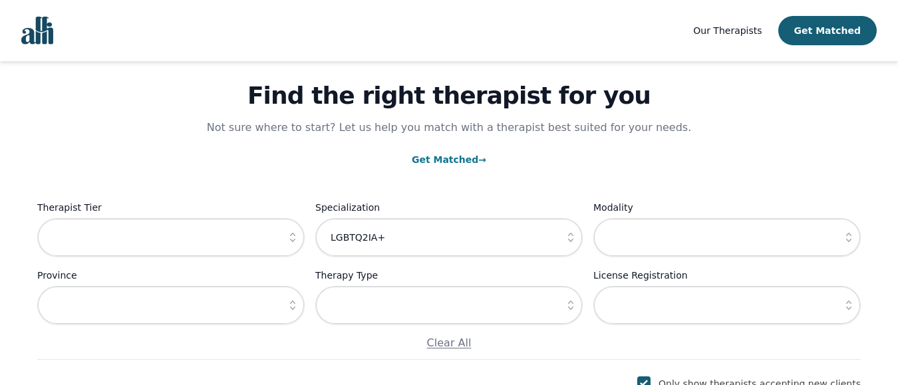
scroll to position [67, 0]
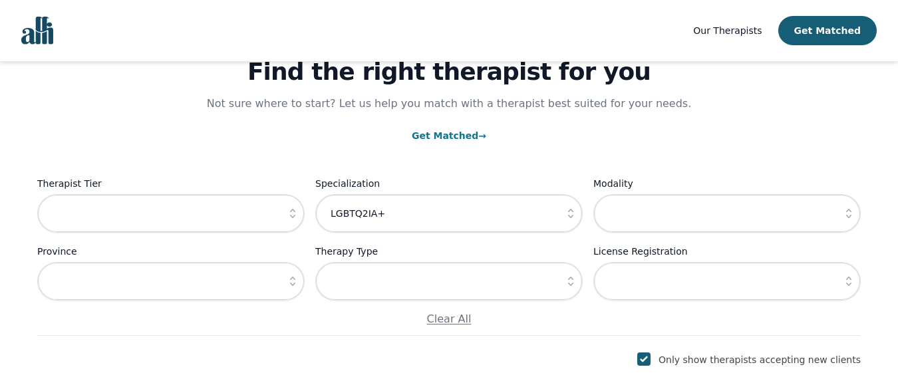
click at [570, 212] on icon "button" at bounding box center [570, 213] width 5 height 9
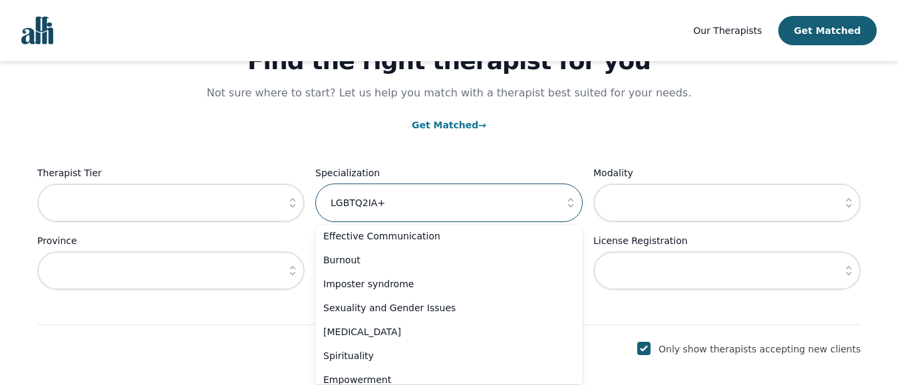
scroll to position [386, 0]
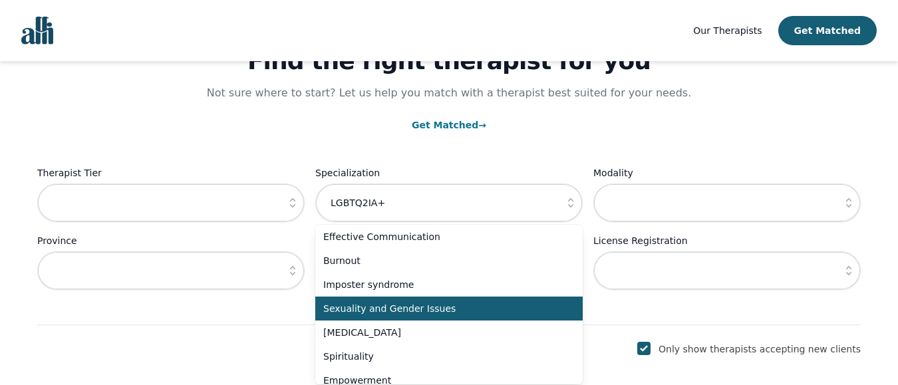
click at [432, 309] on span "Sexuality and Gender Issues" at bounding box center [441, 308] width 236 height 13
type input "Sexuality and Gender Issues"
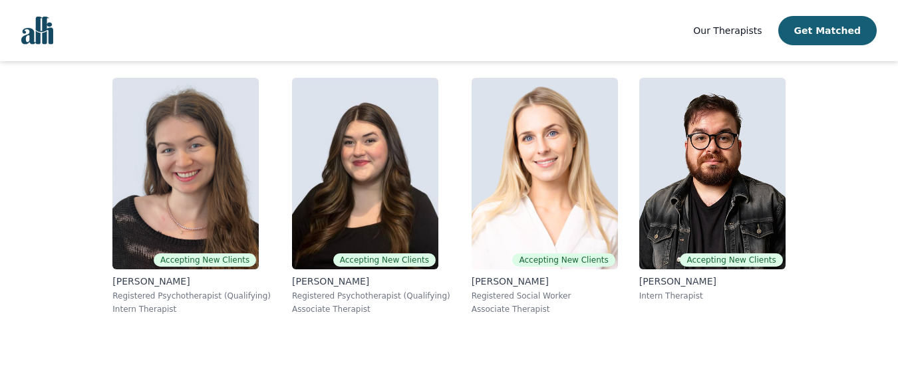
scroll to position [404, 0]
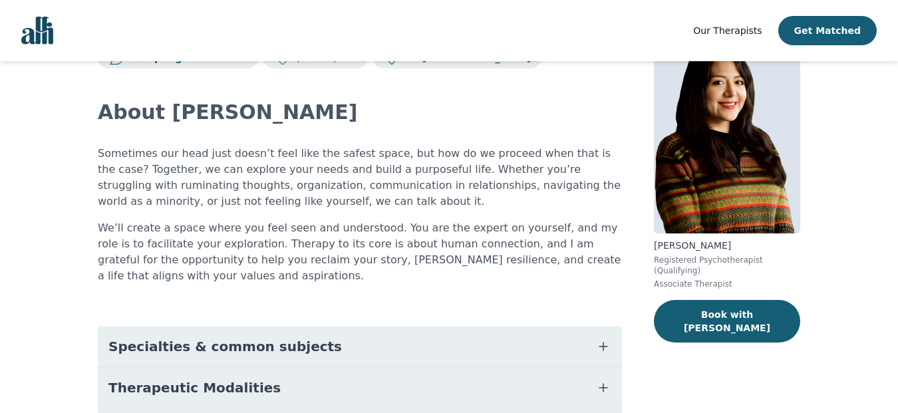
scroll to position [67, 0]
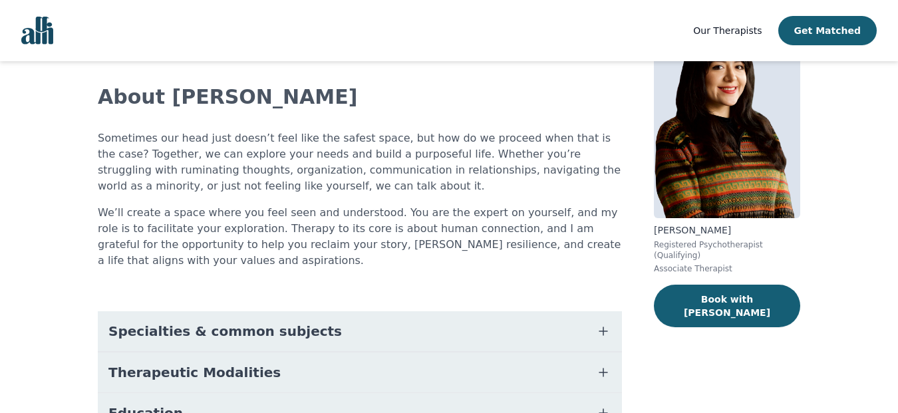
click at [248, 322] on span "Specialties & common subjects" at bounding box center [225, 331] width 234 height 19
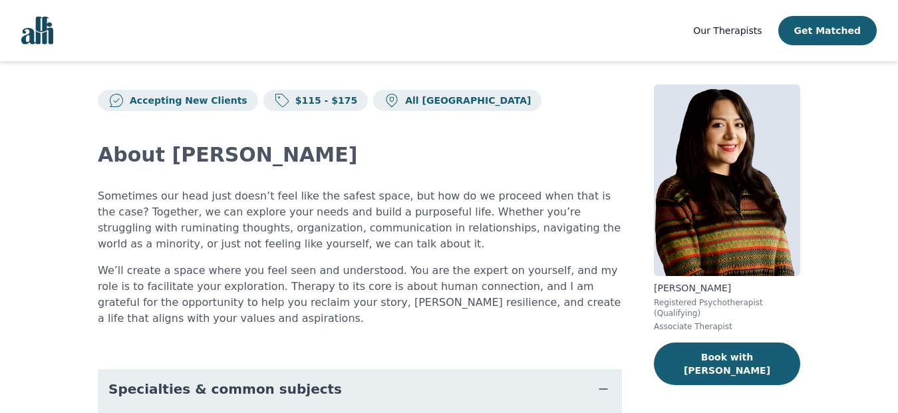
scroll to position [0, 0]
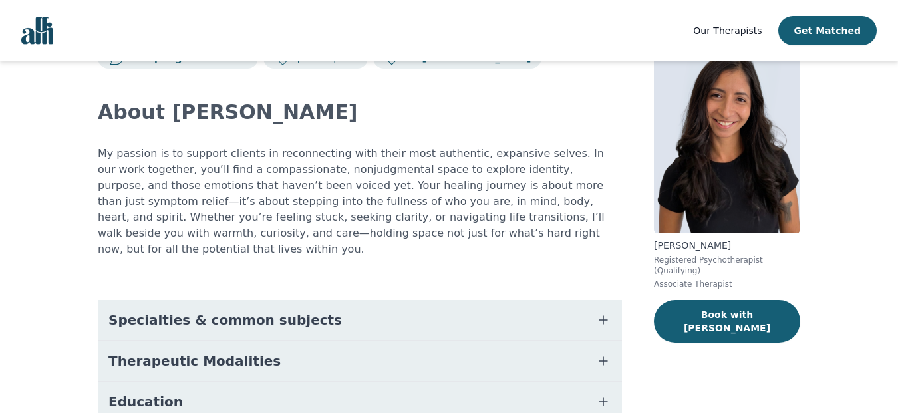
scroll to position [67, 0]
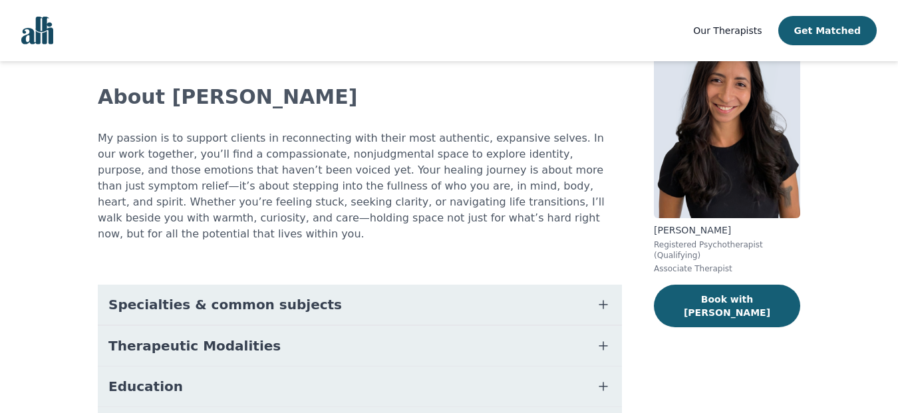
click at [604, 342] on icon "button" at bounding box center [604, 346] width 8 height 8
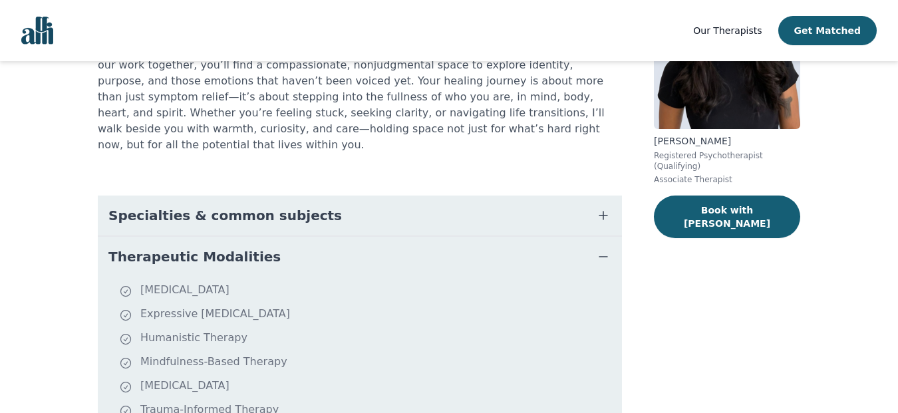
scroll to position [0, 0]
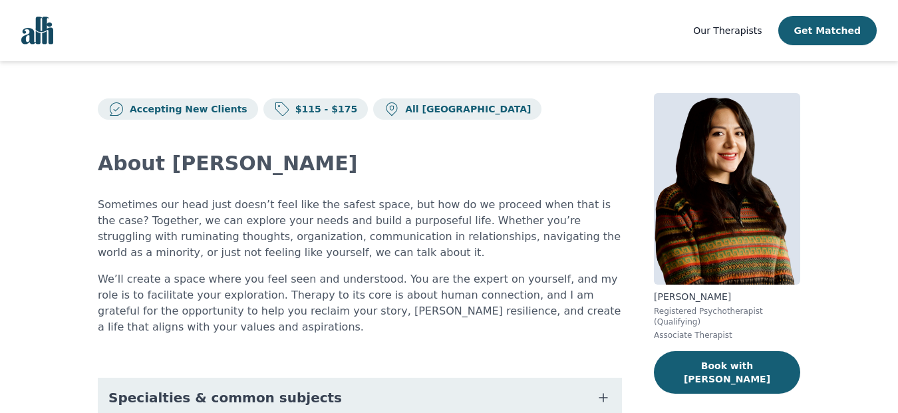
scroll to position [175, 0]
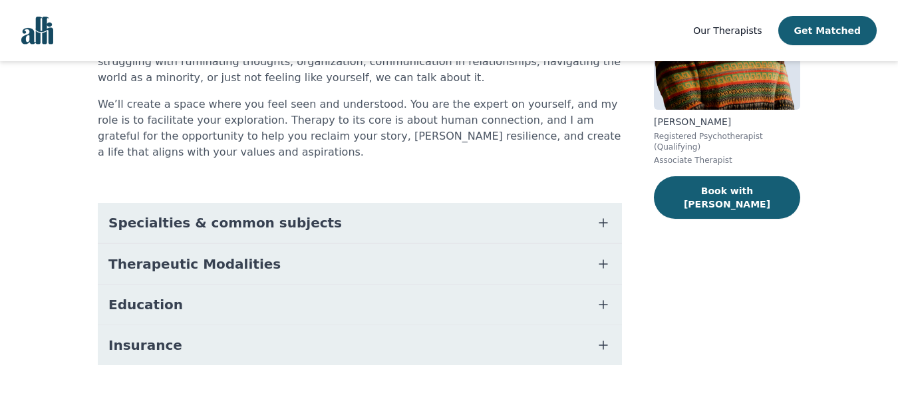
click at [605, 256] on icon "button" at bounding box center [604, 264] width 16 height 16
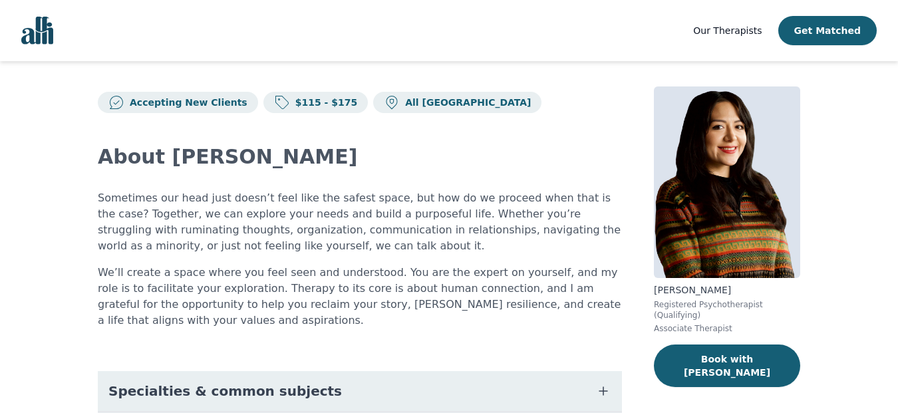
scroll to position [0, 0]
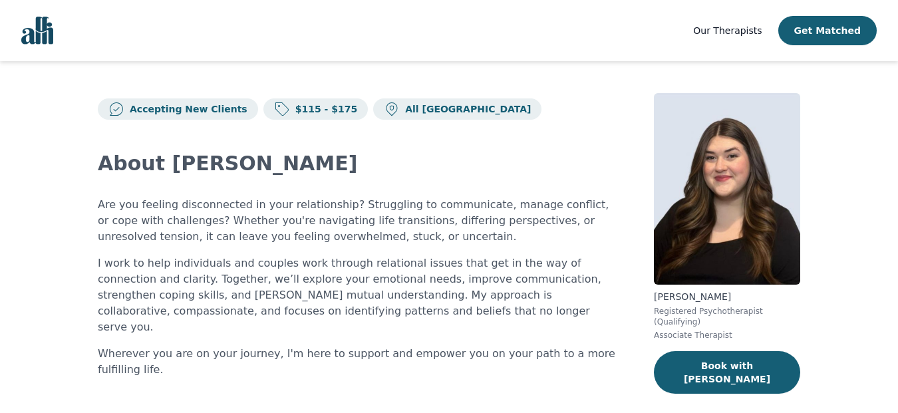
scroll to position [202, 0]
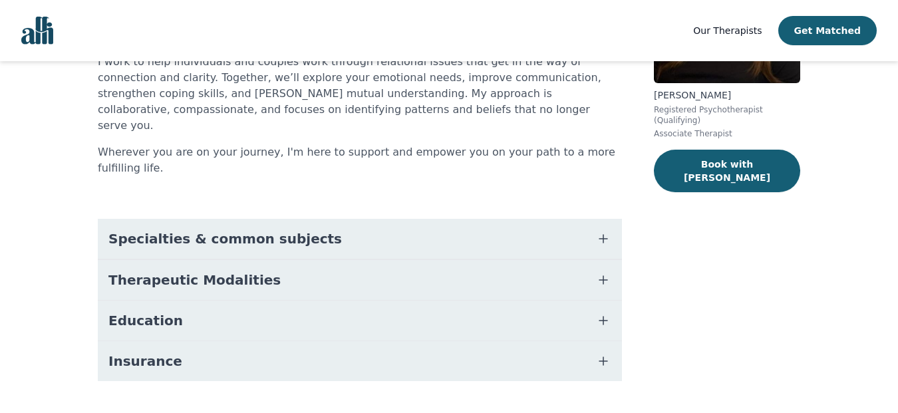
click at [605, 235] on icon "button" at bounding box center [604, 239] width 8 height 8
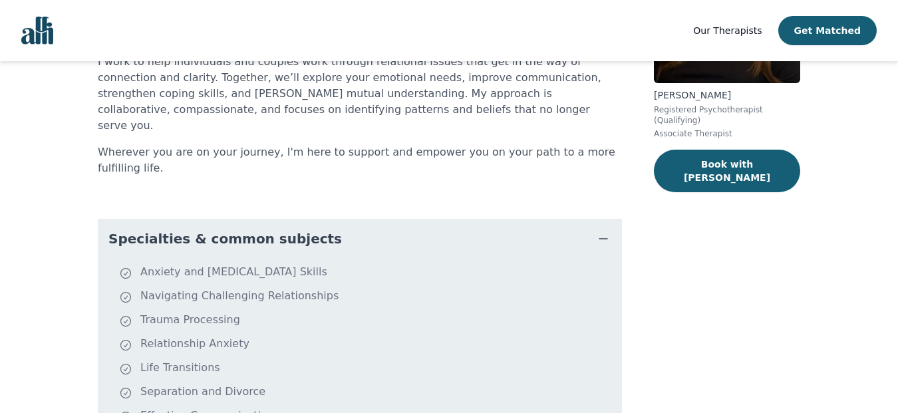
click at [602, 231] on icon "button" at bounding box center [604, 239] width 16 height 16
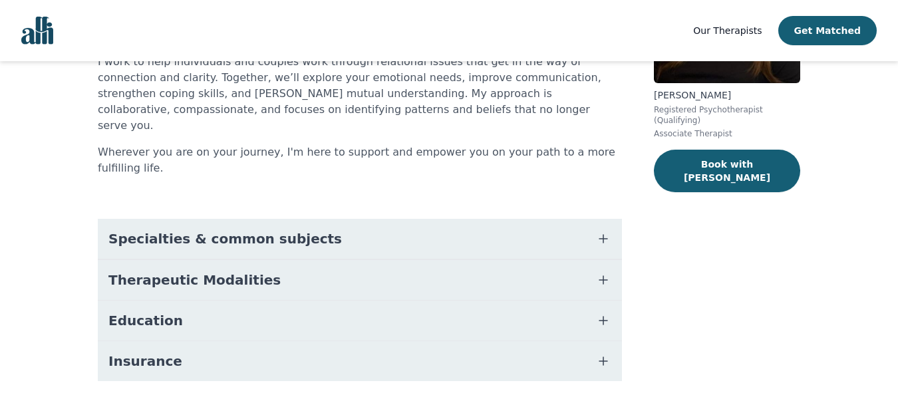
click at [603, 276] on icon "button" at bounding box center [604, 280] width 8 height 8
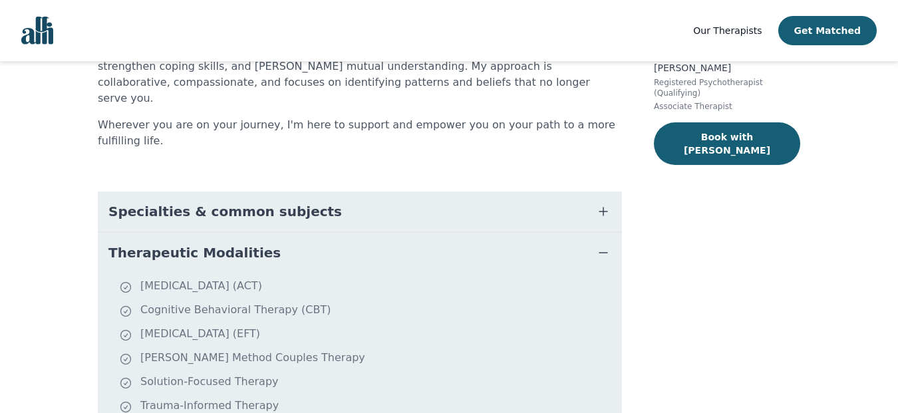
scroll to position [228, 0]
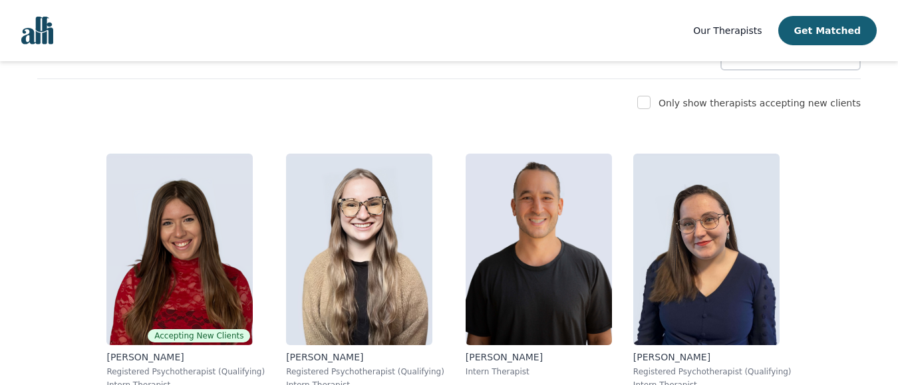
scroll to position [67, 0]
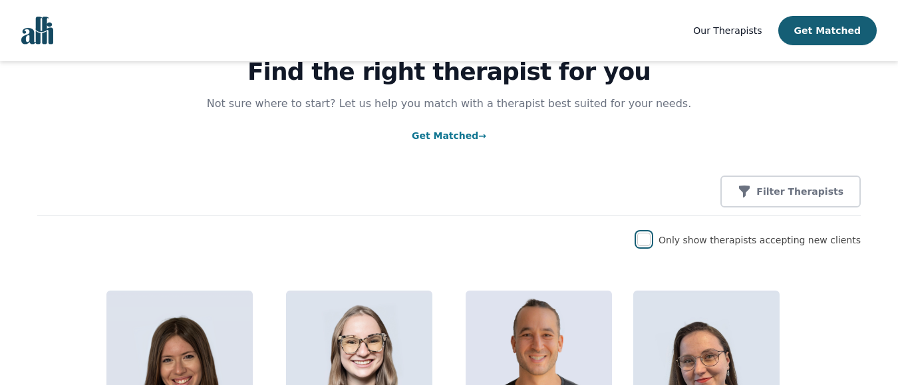
click at [651, 242] on input "checkbox" at bounding box center [644, 239] width 13 height 13
checkbox input "true"
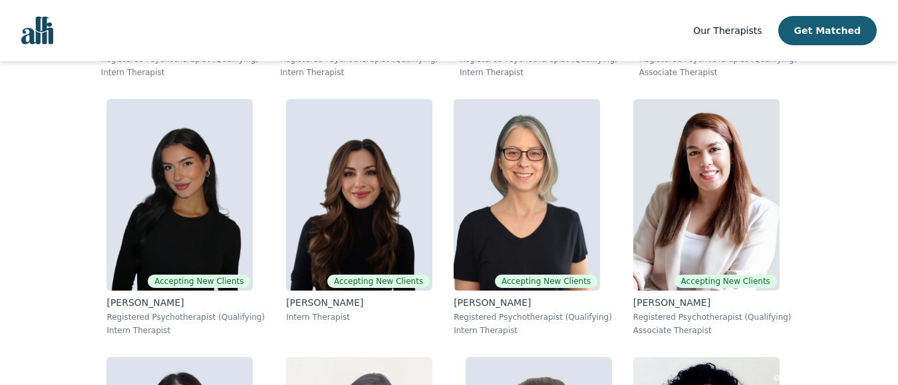
scroll to position [732, 0]
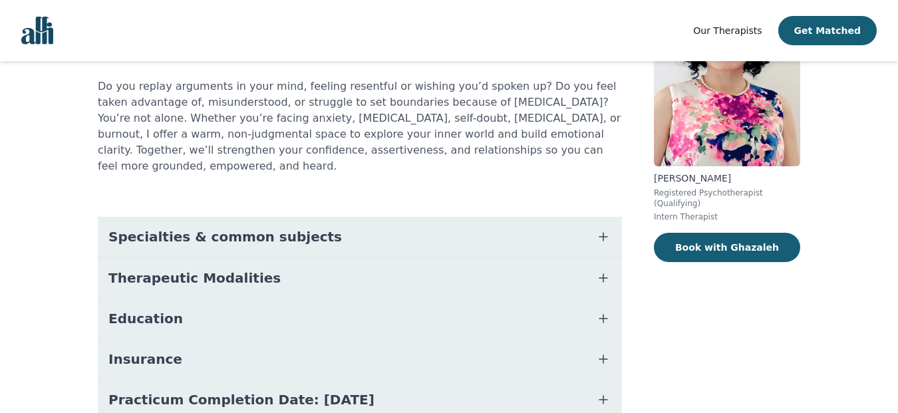
scroll to position [133, 0]
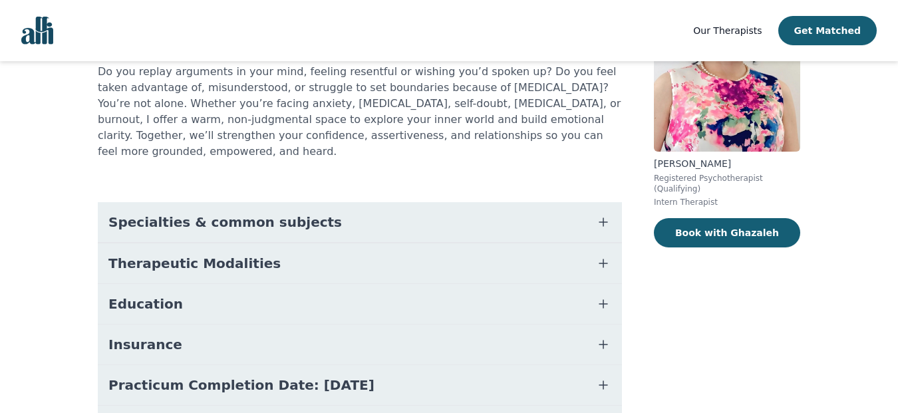
click at [606, 214] on icon "button" at bounding box center [604, 222] width 16 height 16
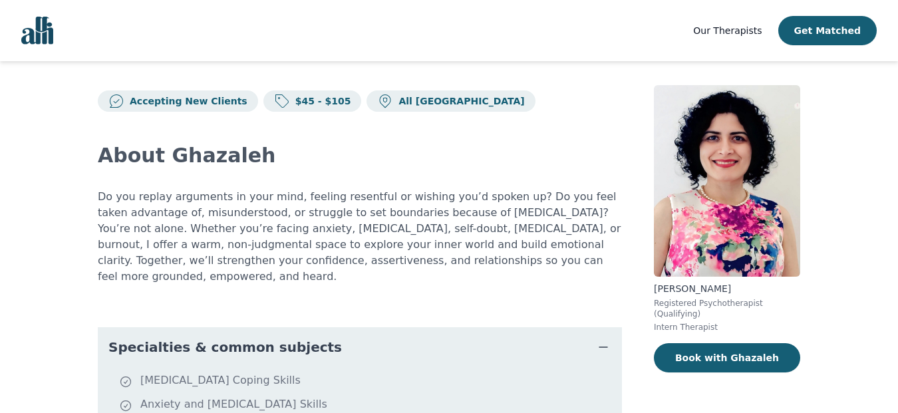
scroll to position [0, 0]
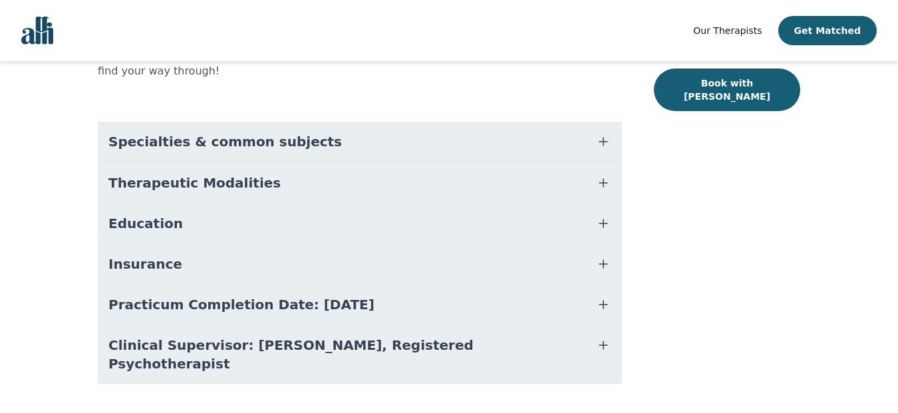
scroll to position [17, 0]
